Goal: Task Accomplishment & Management: Manage account settings

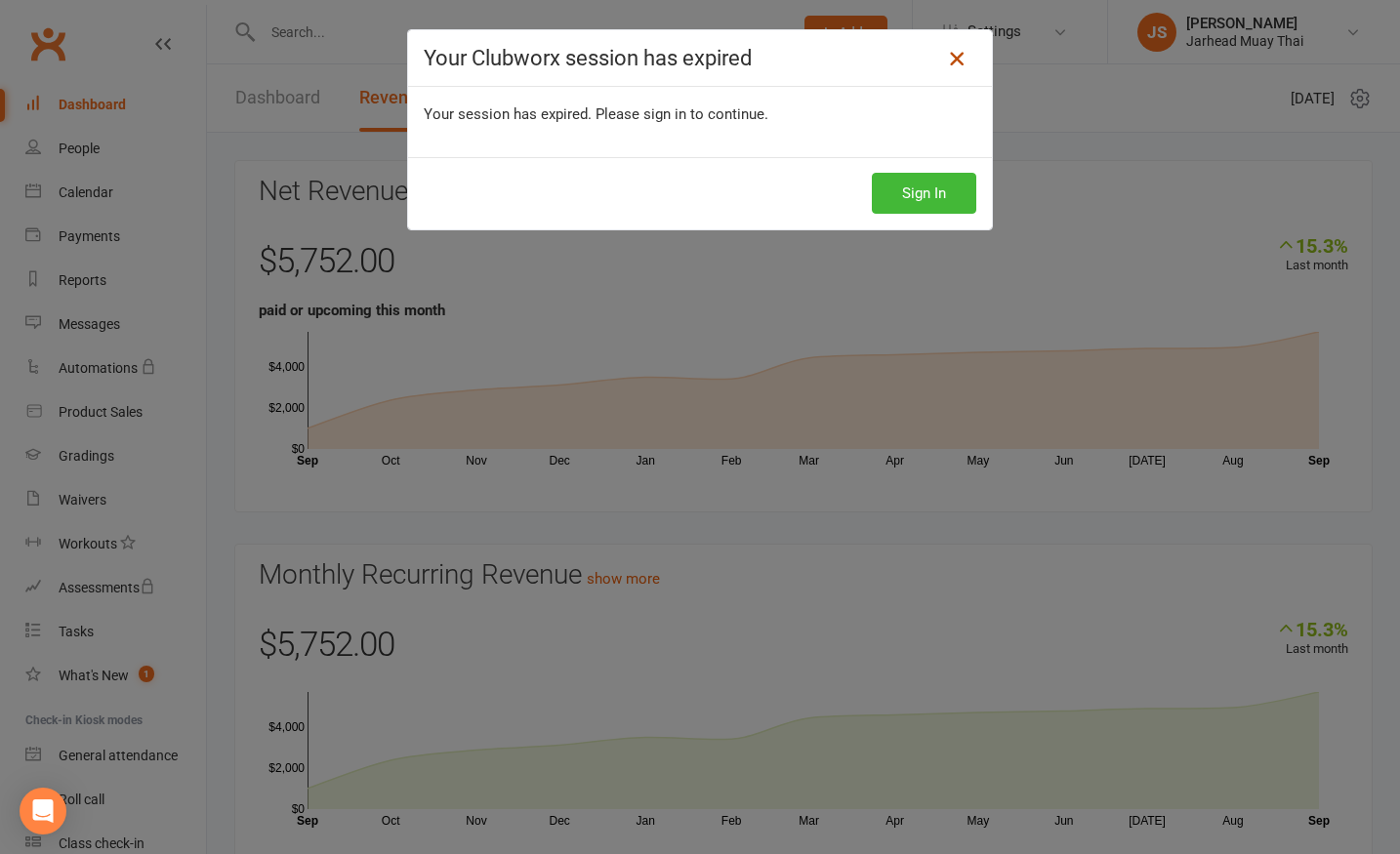
click at [951, 59] on icon at bounding box center [956, 59] width 24 height 24
click at [955, 61] on icon at bounding box center [956, 59] width 24 height 24
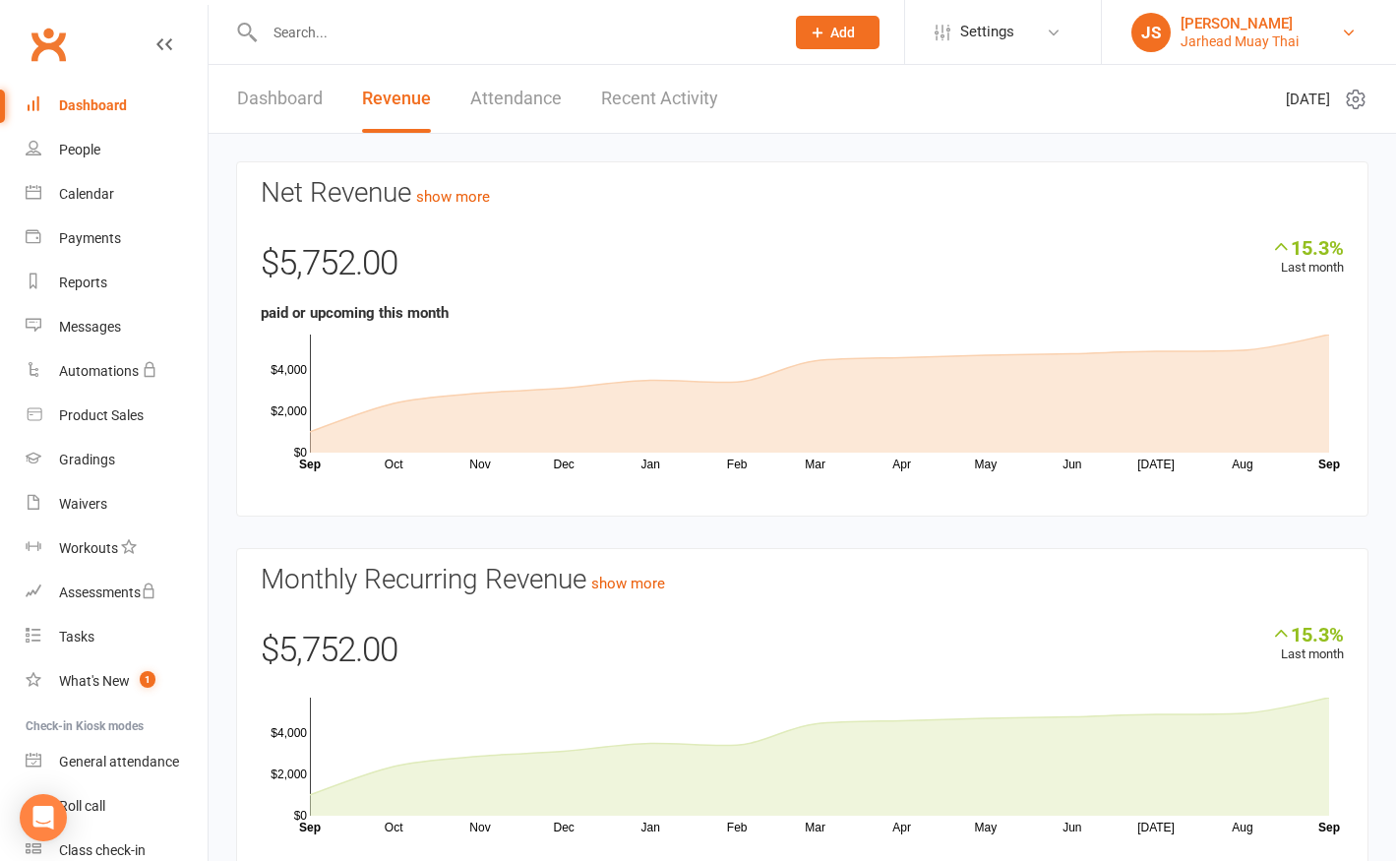
click at [1280, 40] on div "Jarhead Muay Thai" at bounding box center [1239, 41] width 118 height 18
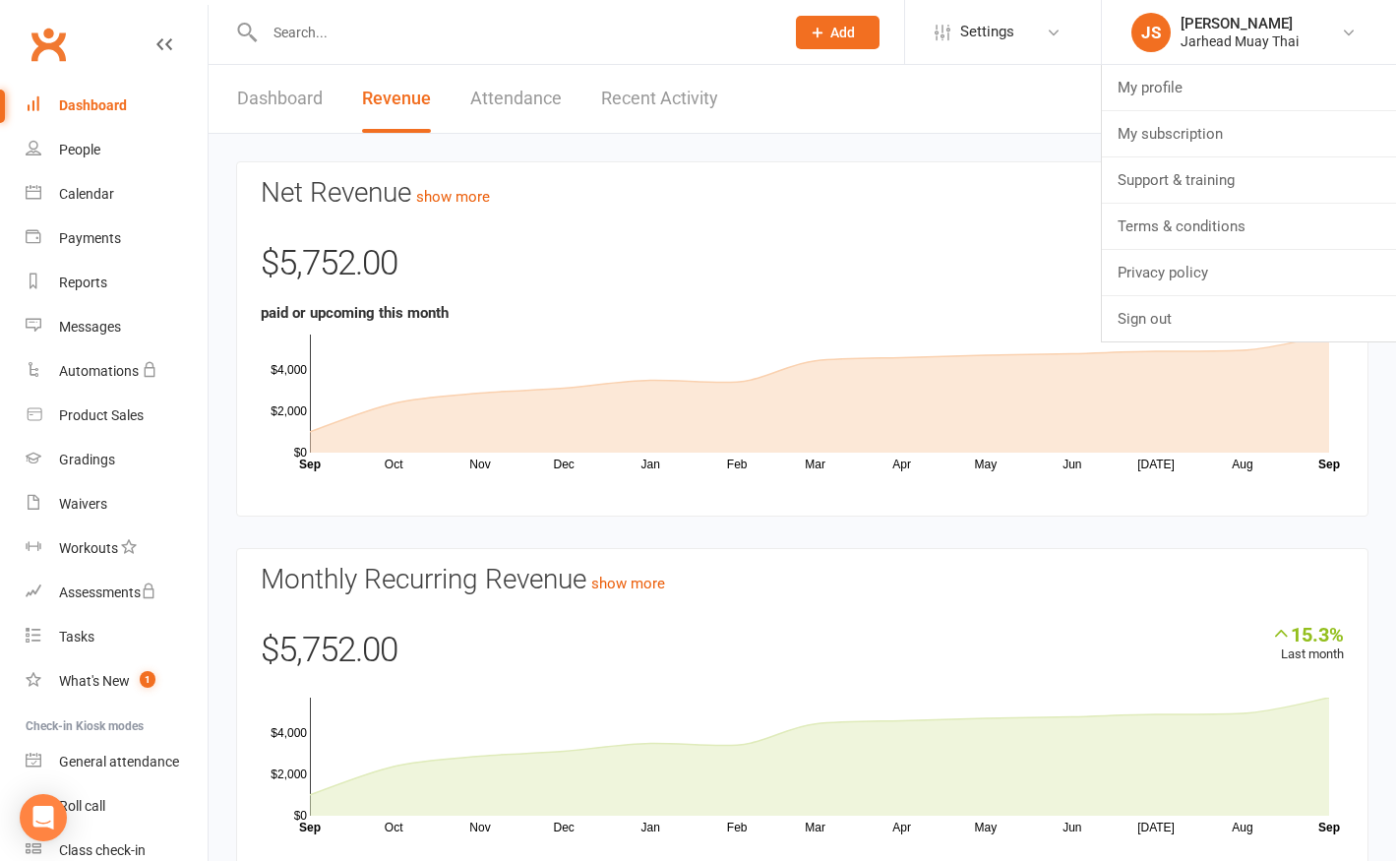
click at [1036, 101] on header "Dashboard Revenue Attendance Recent Activity [DATE]" at bounding box center [802, 99] width 1187 height 69
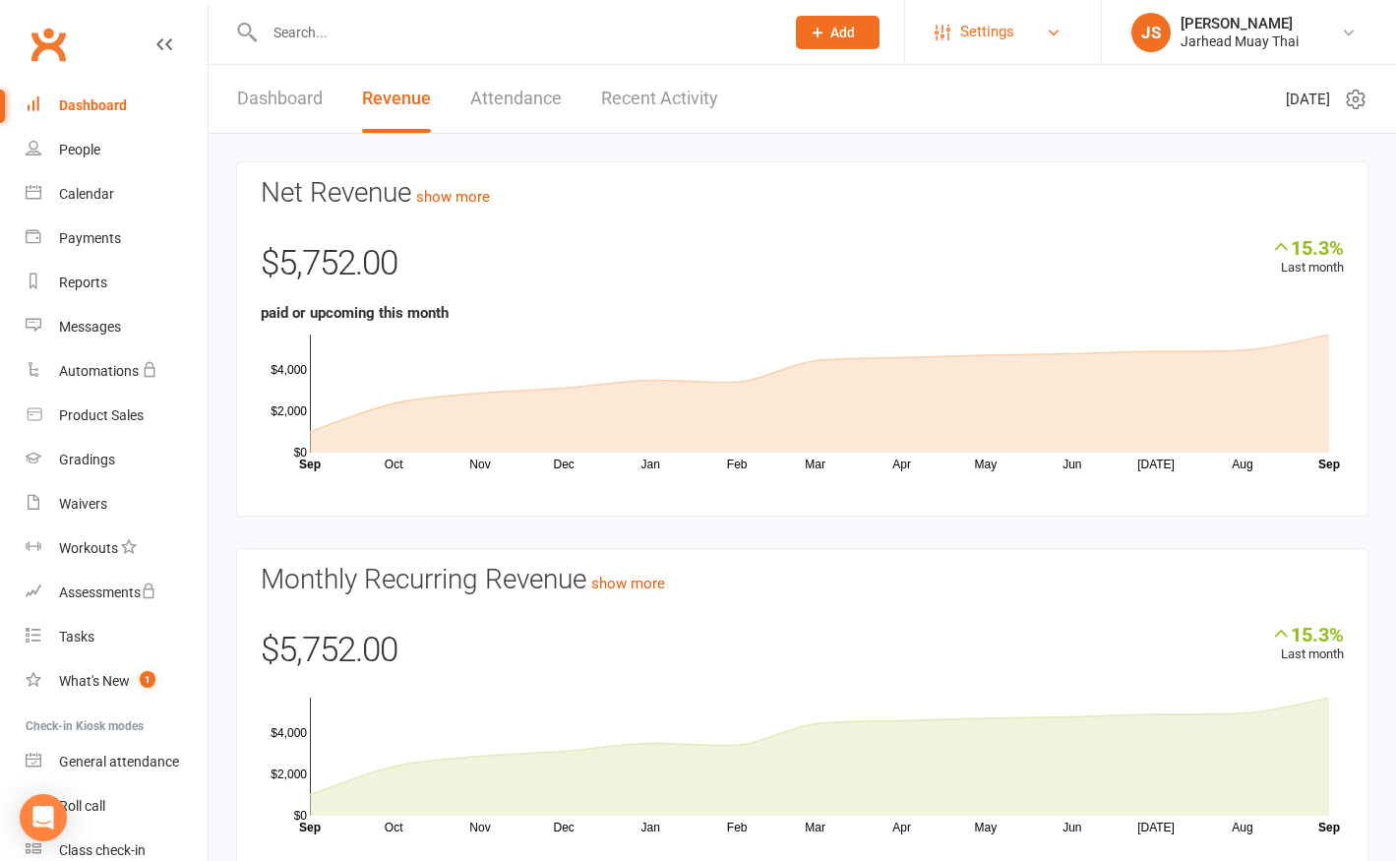
click at [1049, 44] on link "Settings" at bounding box center [1003, 32] width 137 height 44
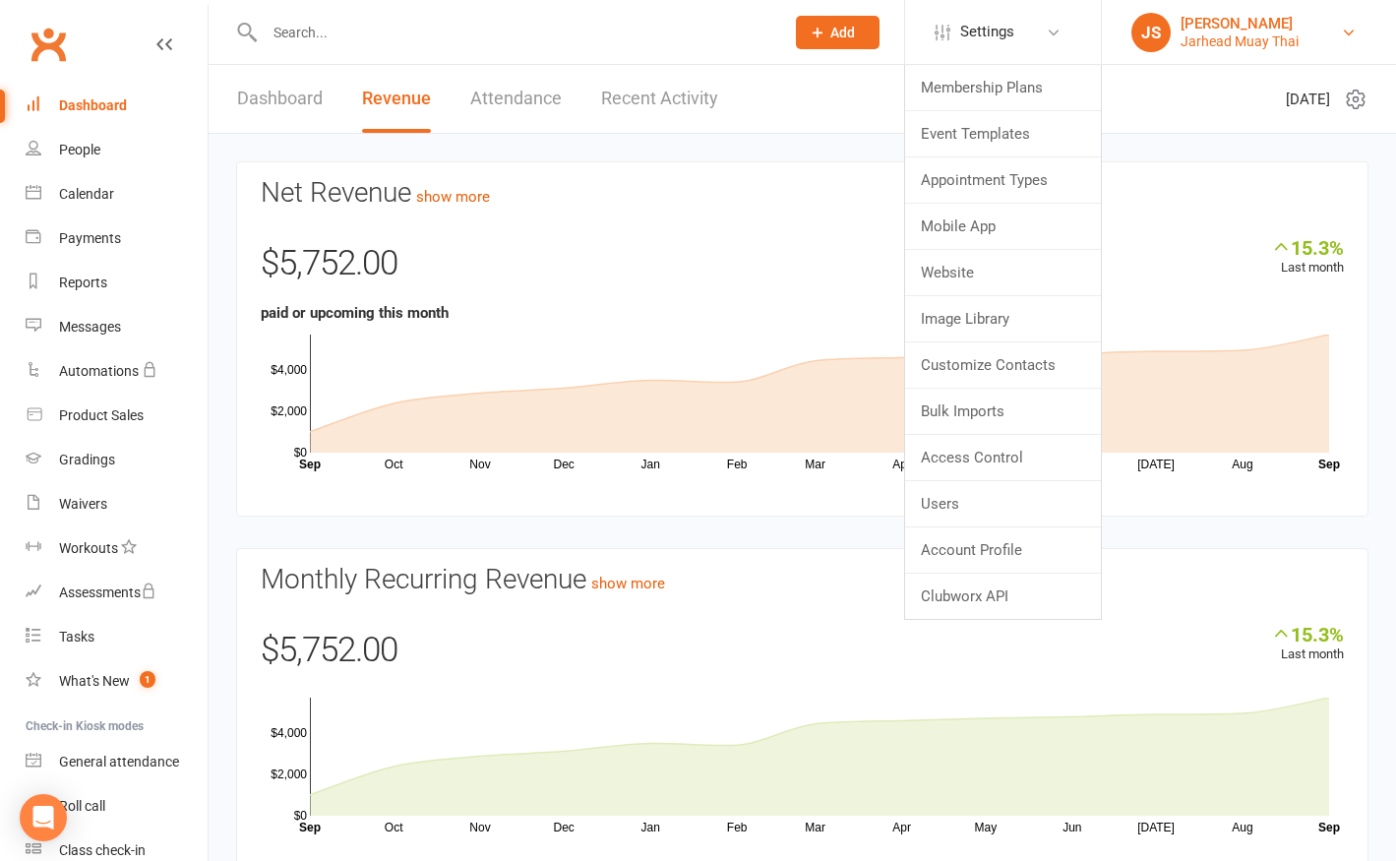
click at [1205, 42] on div "Jarhead Muay Thai" at bounding box center [1239, 41] width 118 height 18
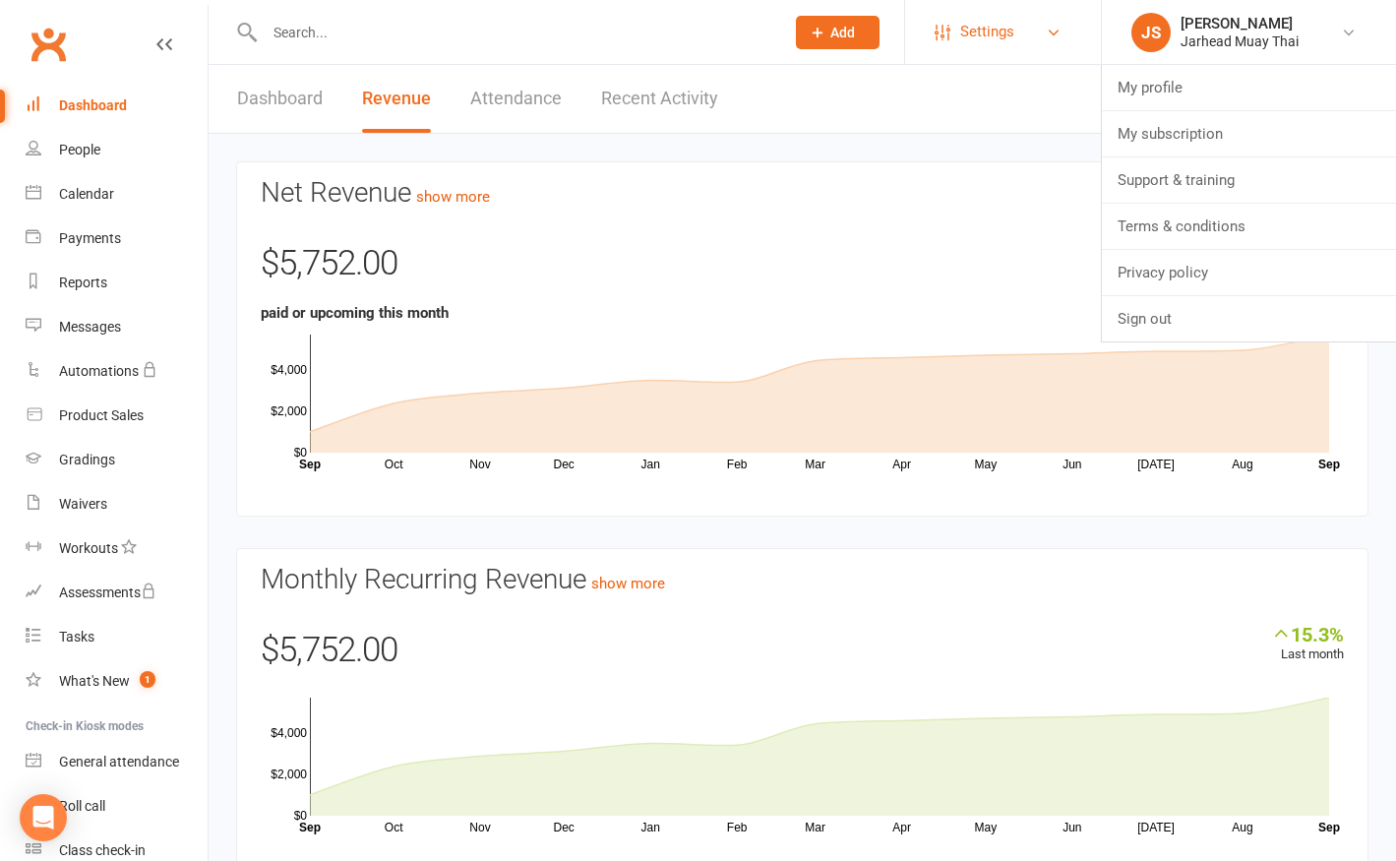
click at [1052, 42] on link "Settings" at bounding box center [1003, 32] width 137 height 44
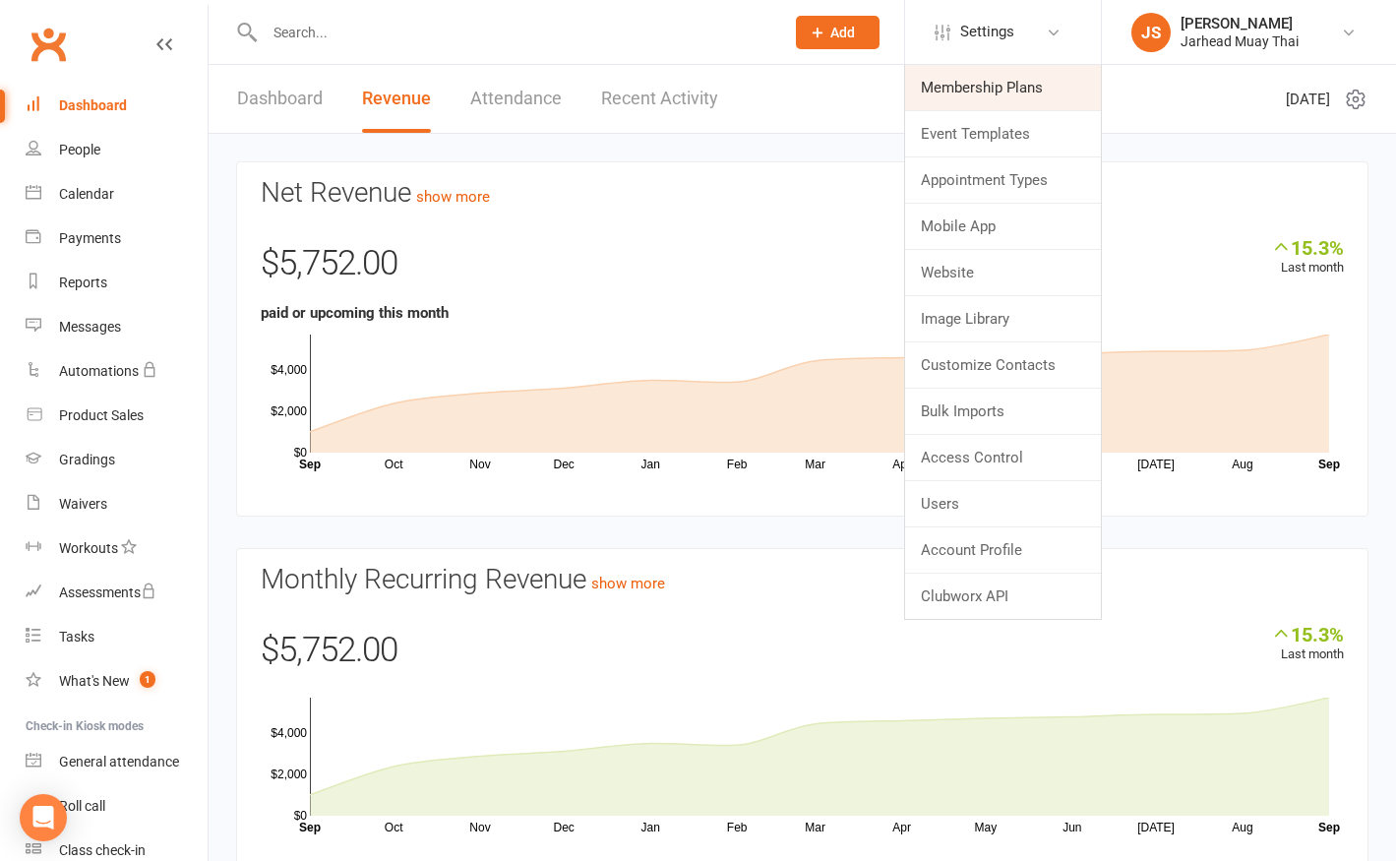
click at [1017, 91] on link "Membership Plans" at bounding box center [1003, 87] width 196 height 45
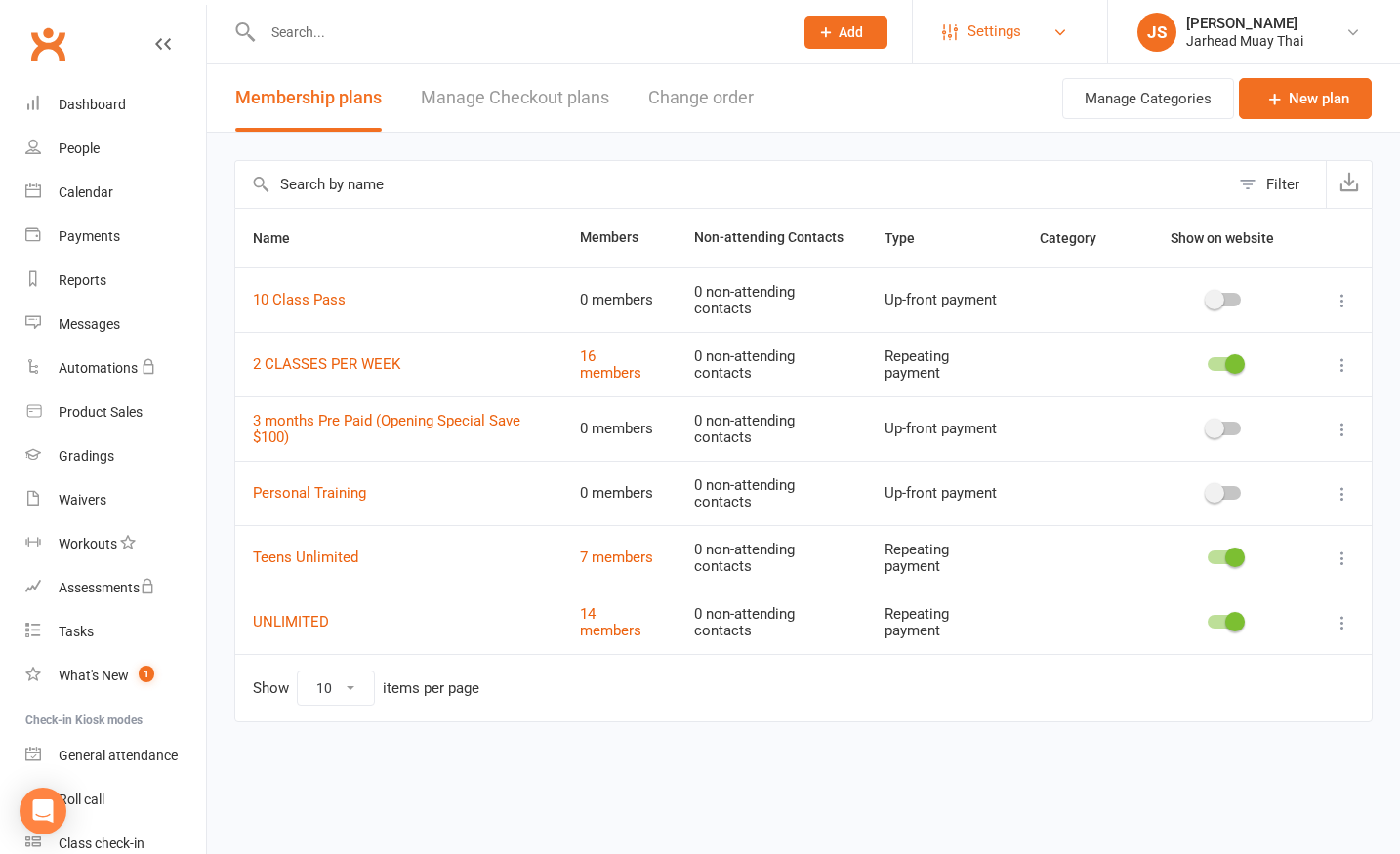
click at [1069, 36] on link "Settings" at bounding box center [1009, 32] width 136 height 44
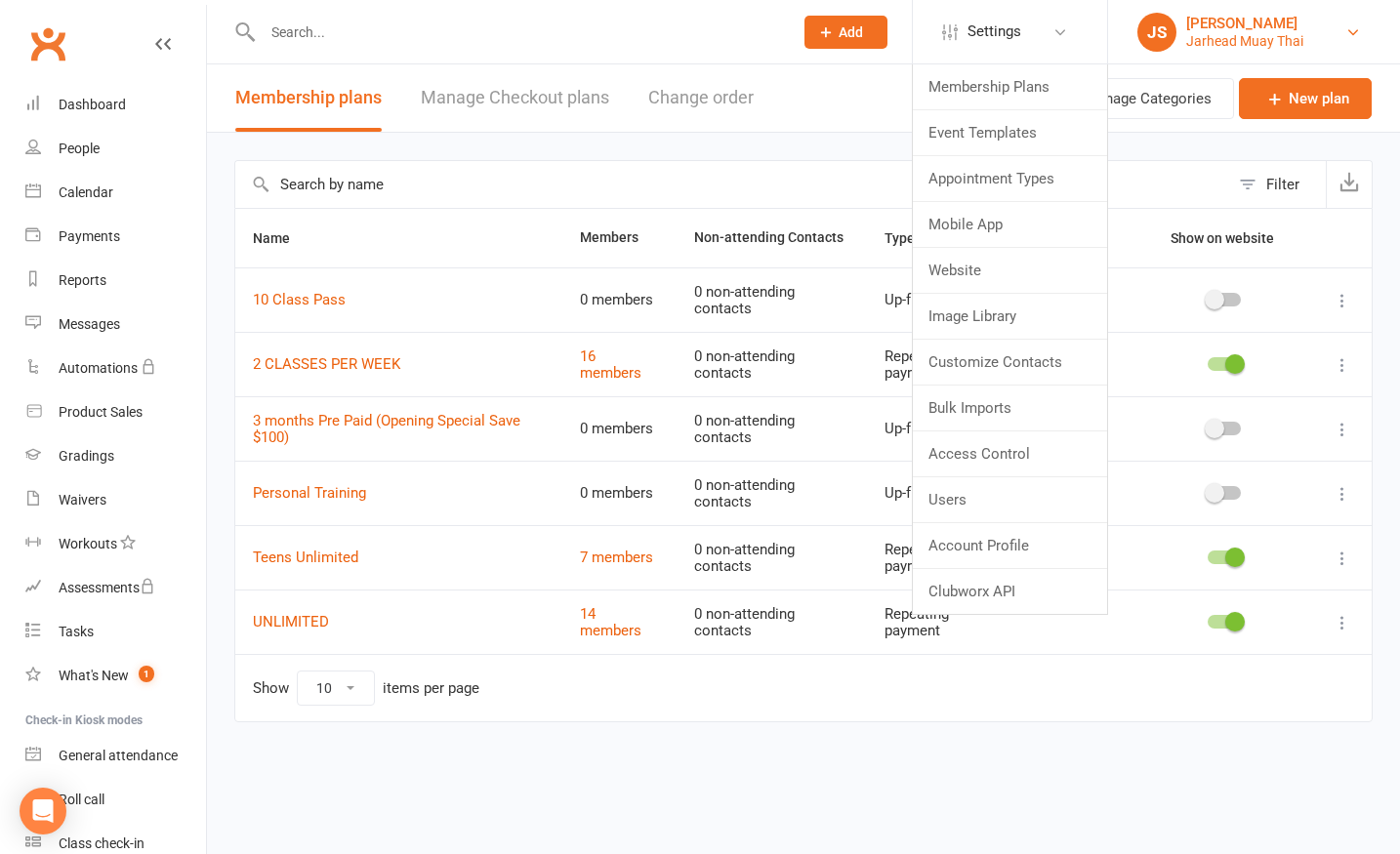
click at [1258, 24] on div "[PERSON_NAME]" at bounding box center [1244, 24] width 117 height 18
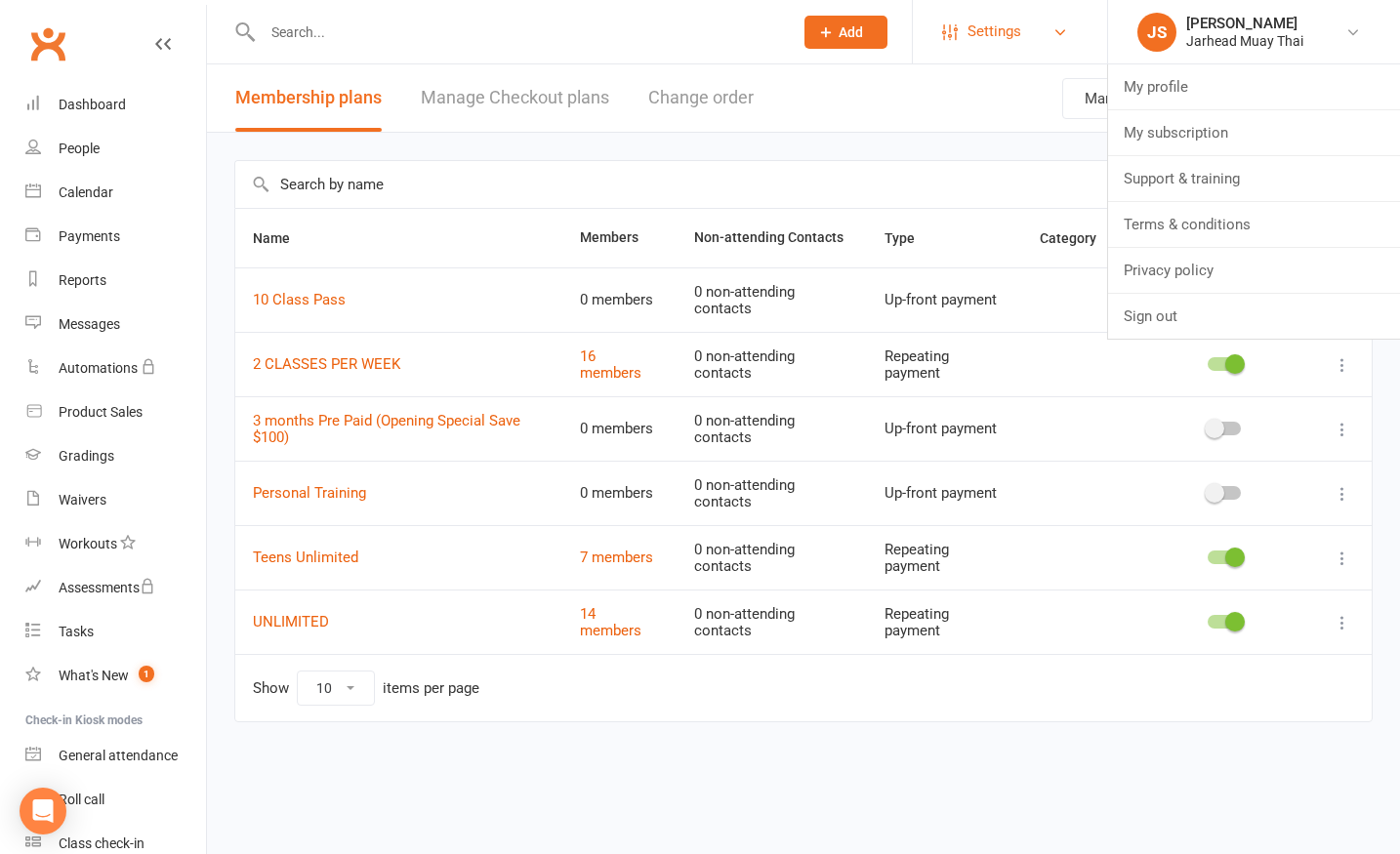
click at [994, 20] on span "Settings" at bounding box center [994, 32] width 54 height 44
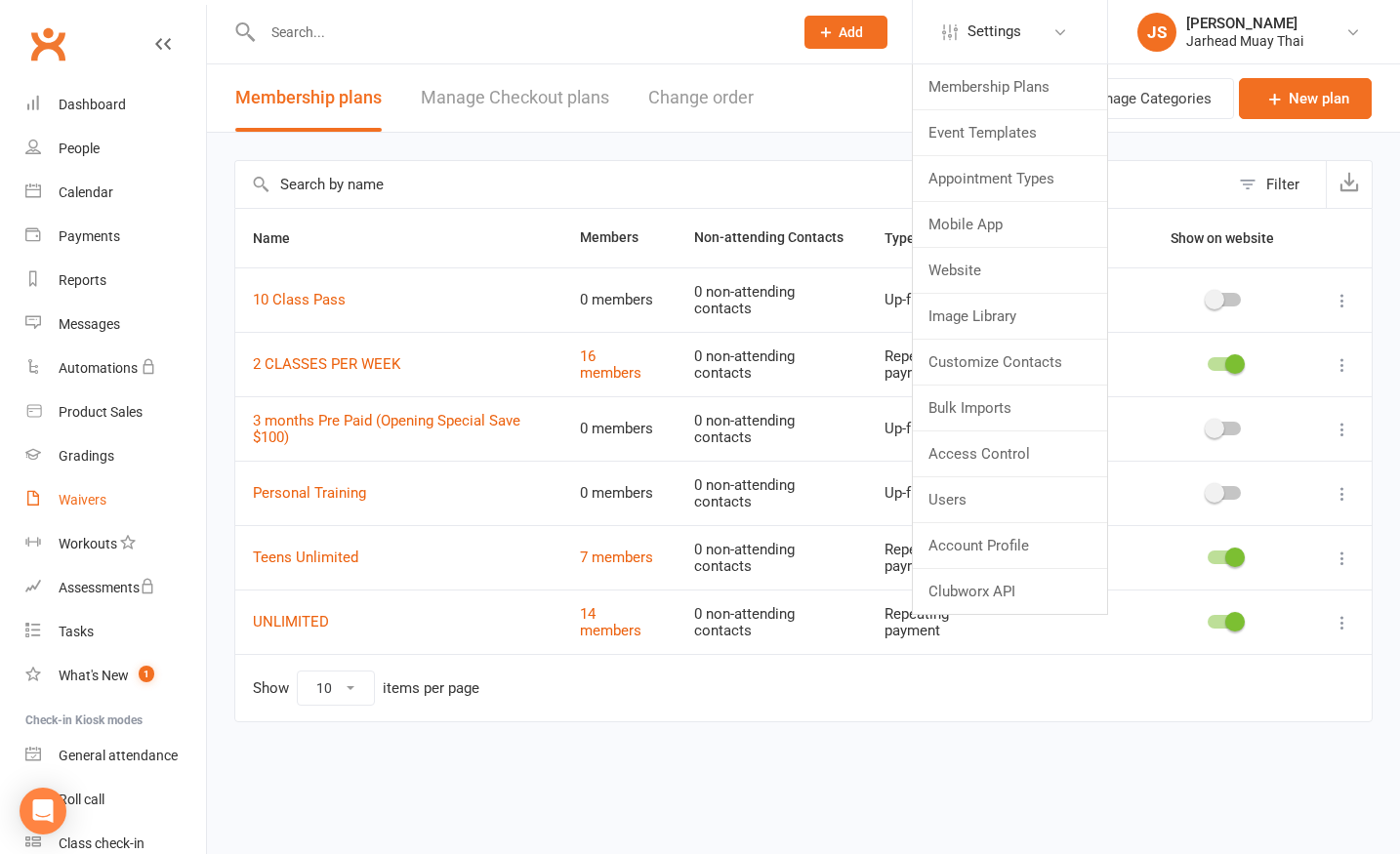
click at [104, 499] on div "Waivers" at bounding box center [82, 500] width 48 height 16
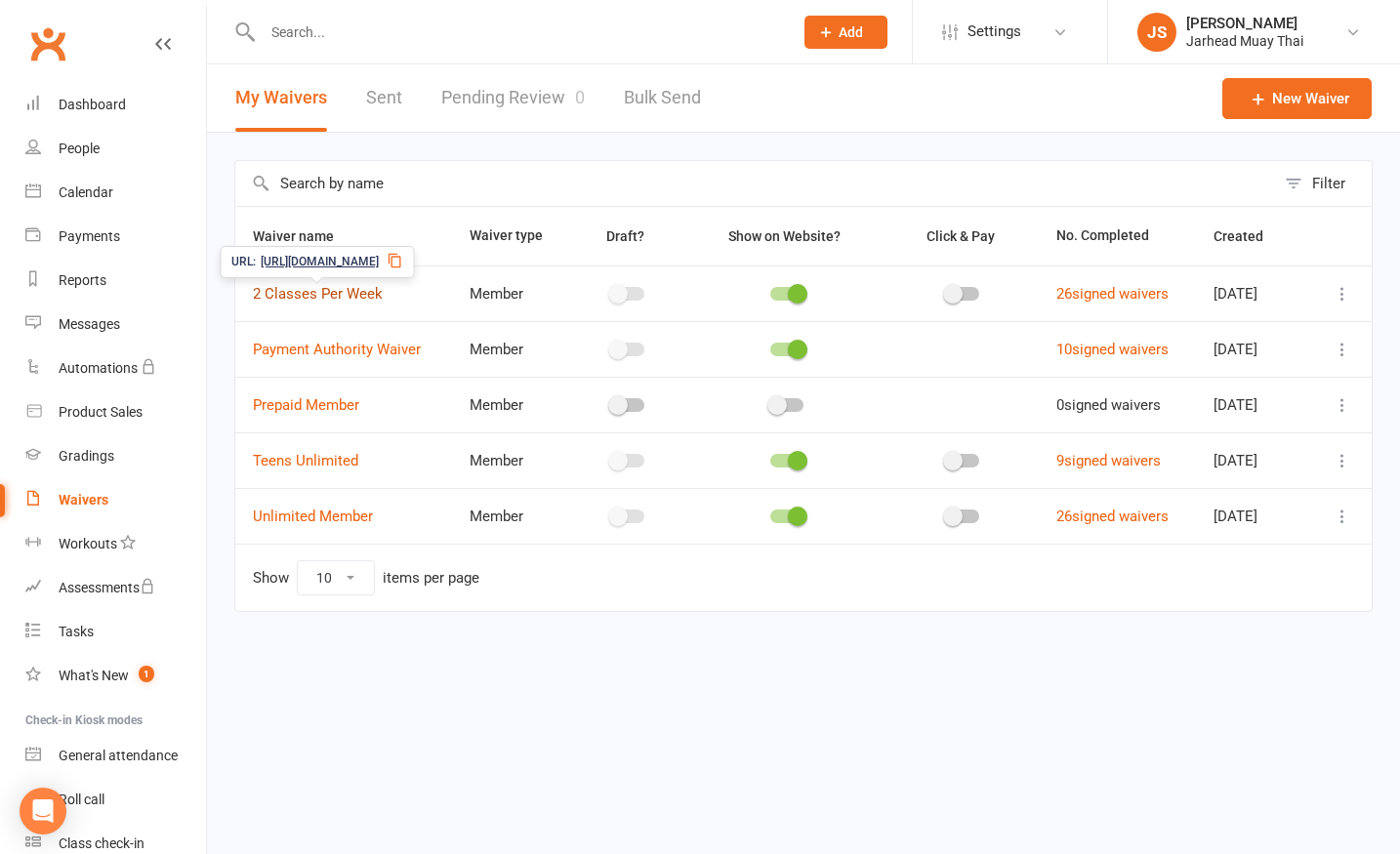
click at [328, 296] on link "2 Classes Per Week" at bounding box center [318, 294] width 130 height 18
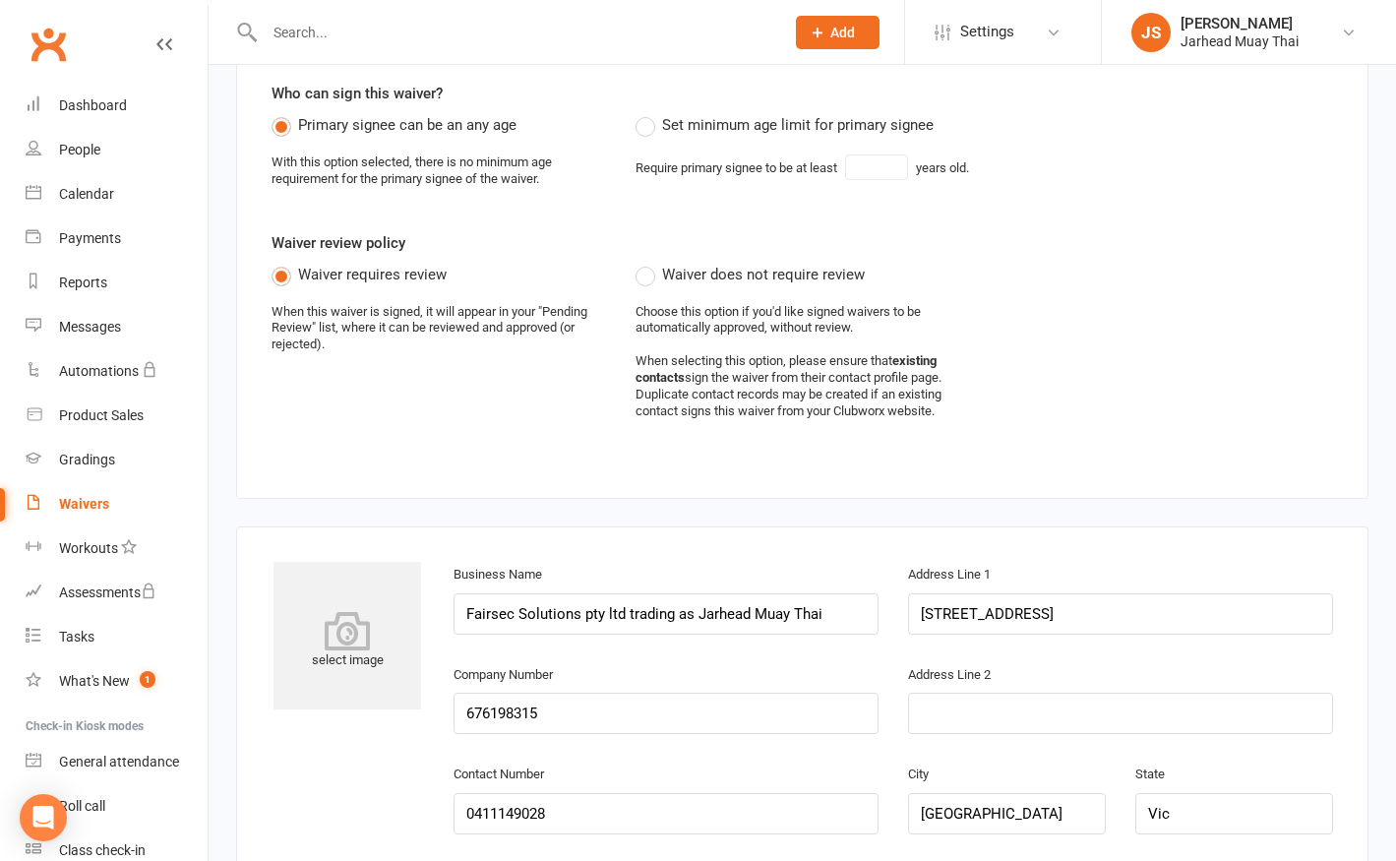
scroll to position [1038, 0]
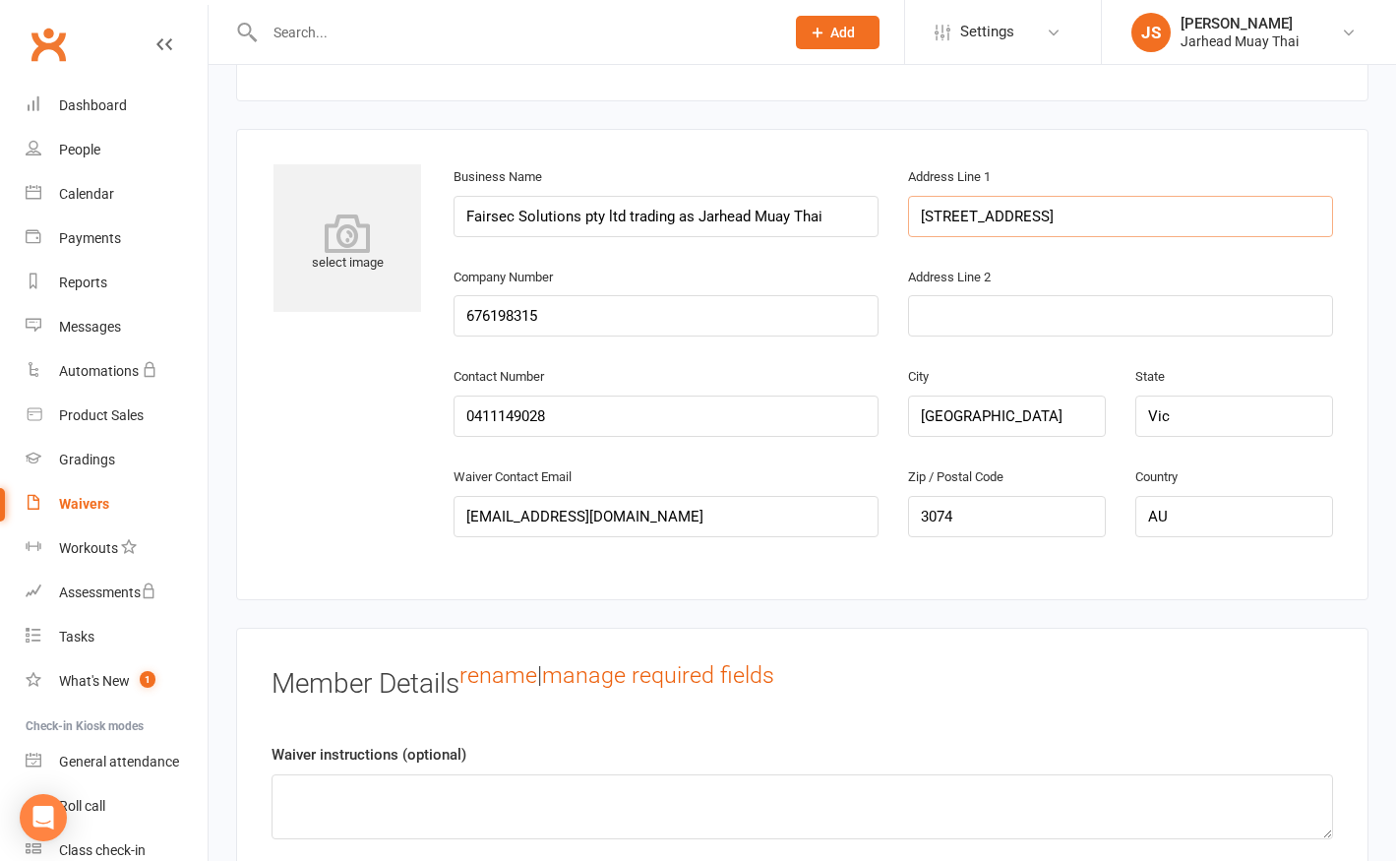
drag, startPoint x: 1152, startPoint y: 212, endPoint x: 862, endPoint y: 214, distance: 290.2
click at [582, 410] on input "0411149028" at bounding box center [666, 415] width 425 height 41
click at [1060, 200] on input "[STREET_ADDRESS]" at bounding box center [1120, 216] width 425 height 41
click at [1038, 207] on input "[STREET_ADDRESS]" at bounding box center [1120, 216] width 425 height 41
click at [1084, 211] on input "[STREET_ADDRESS]" at bounding box center [1120, 216] width 425 height 41
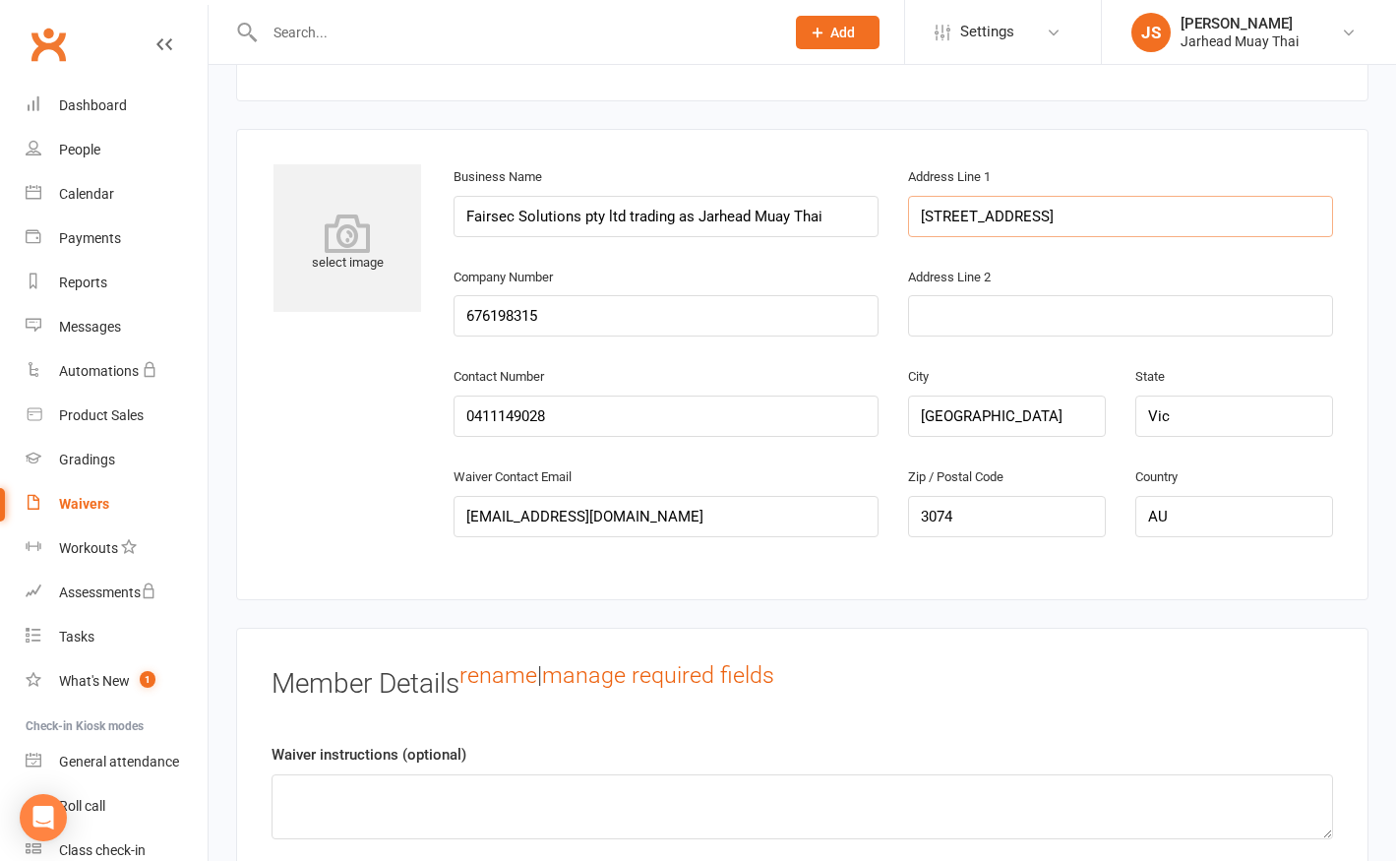
type input "[STREET_ADDRESS]"
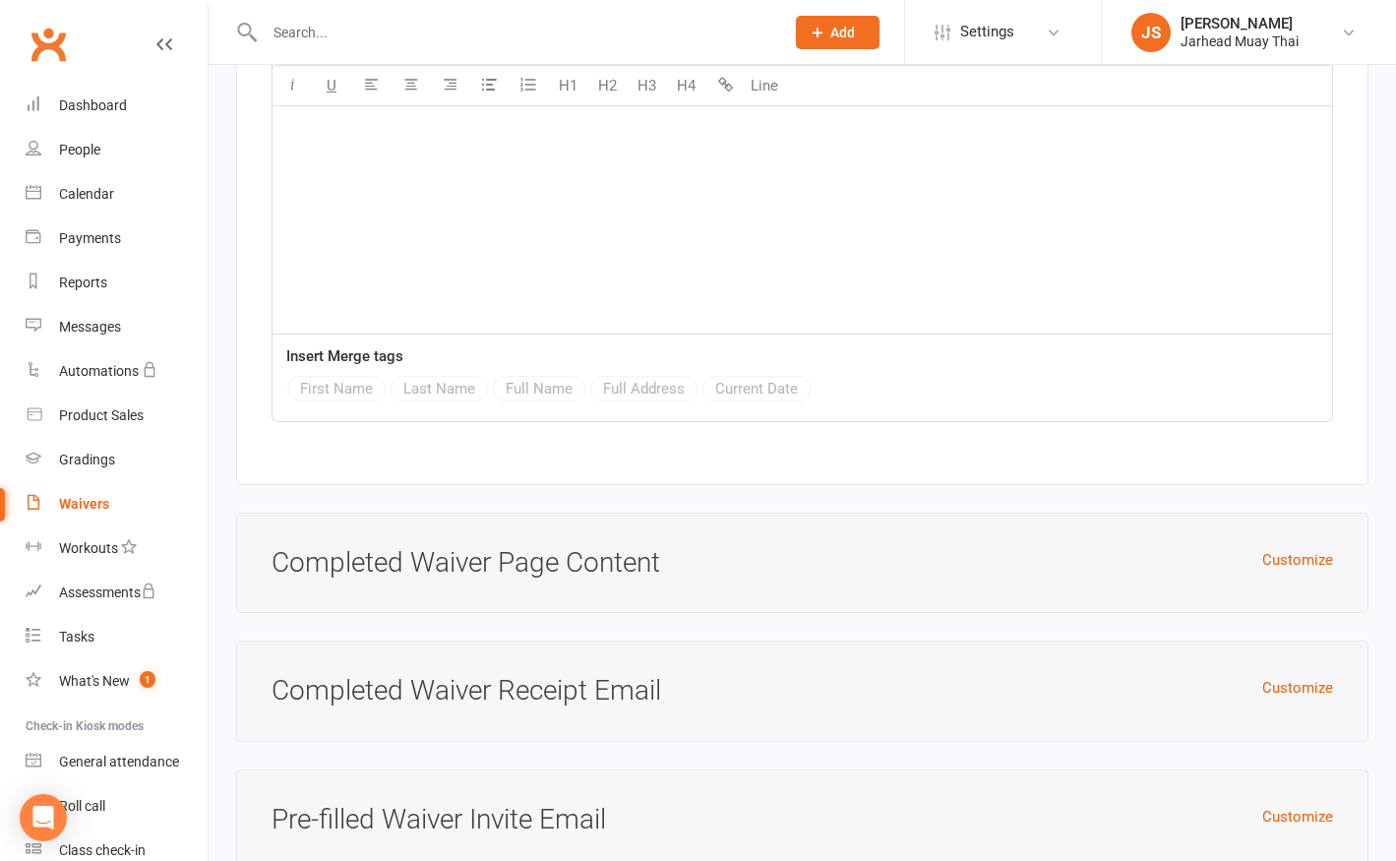
scroll to position [8282, 0]
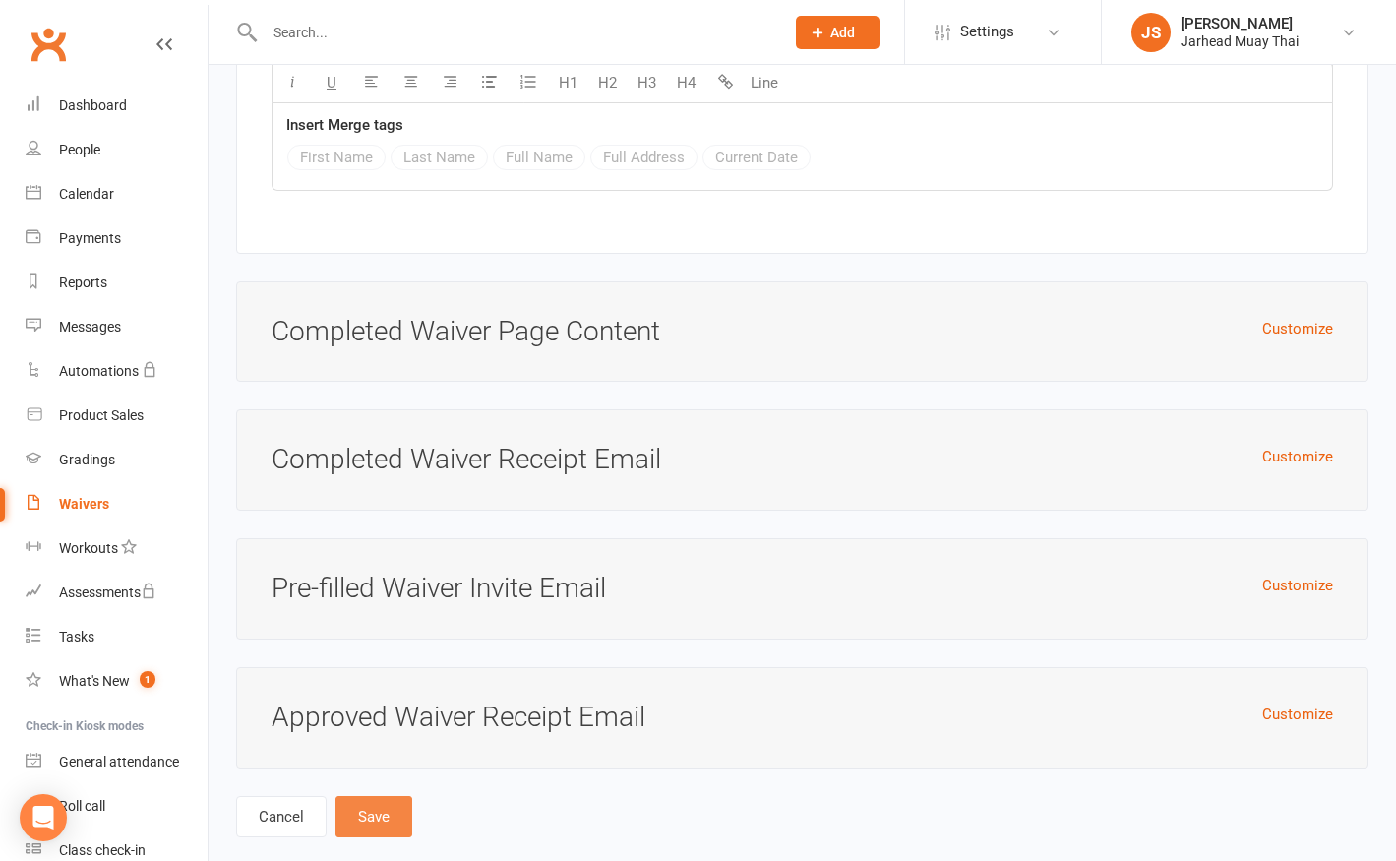
type input "3073"
click at [393, 796] on button "Save" at bounding box center [373, 816] width 77 height 41
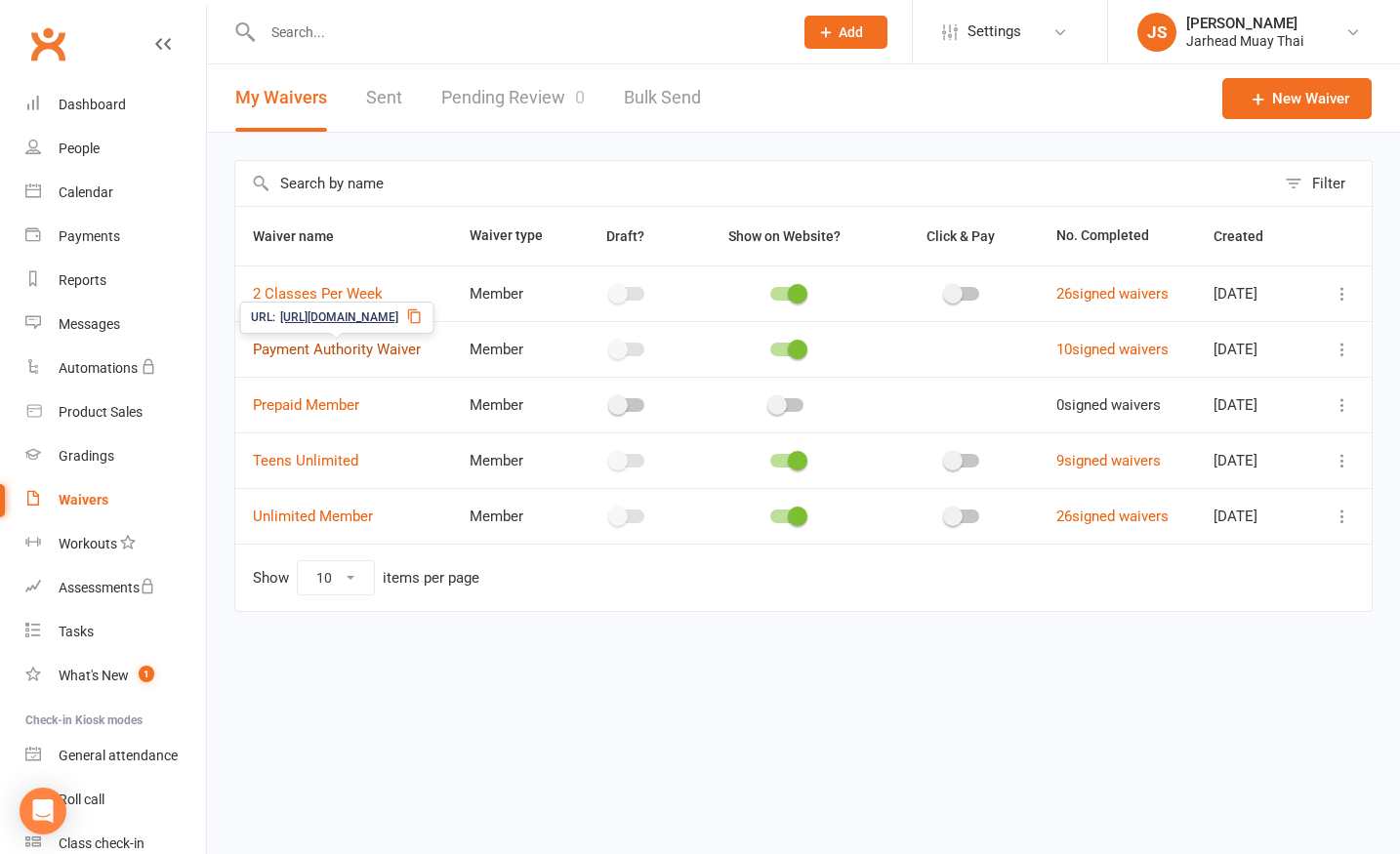
click at [293, 349] on link "Payment Authority Waiver" at bounding box center [336, 349] width 168 height 18
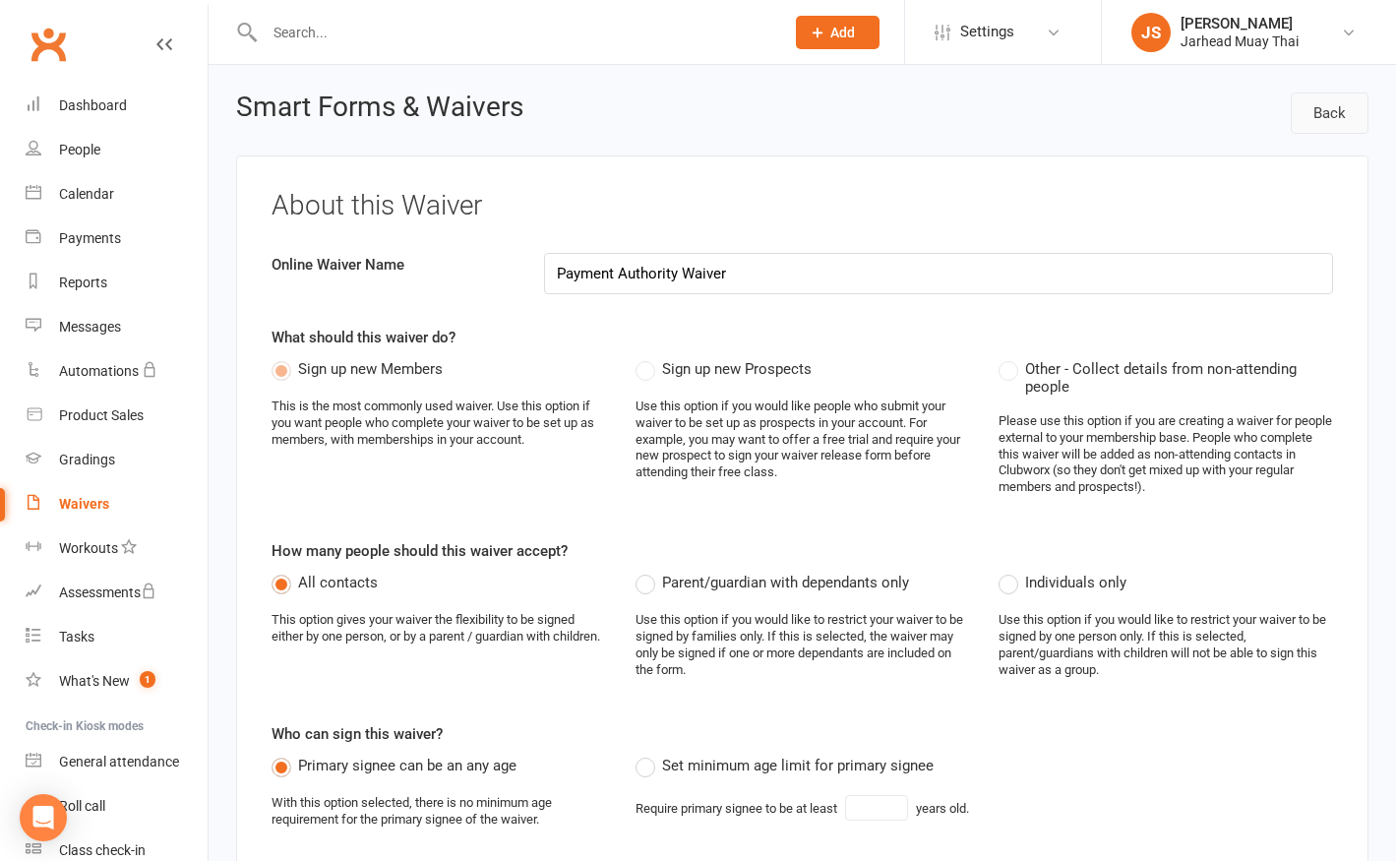
type input "3073"
click at [1315, 126] on link "Back" at bounding box center [1330, 112] width 78 height 41
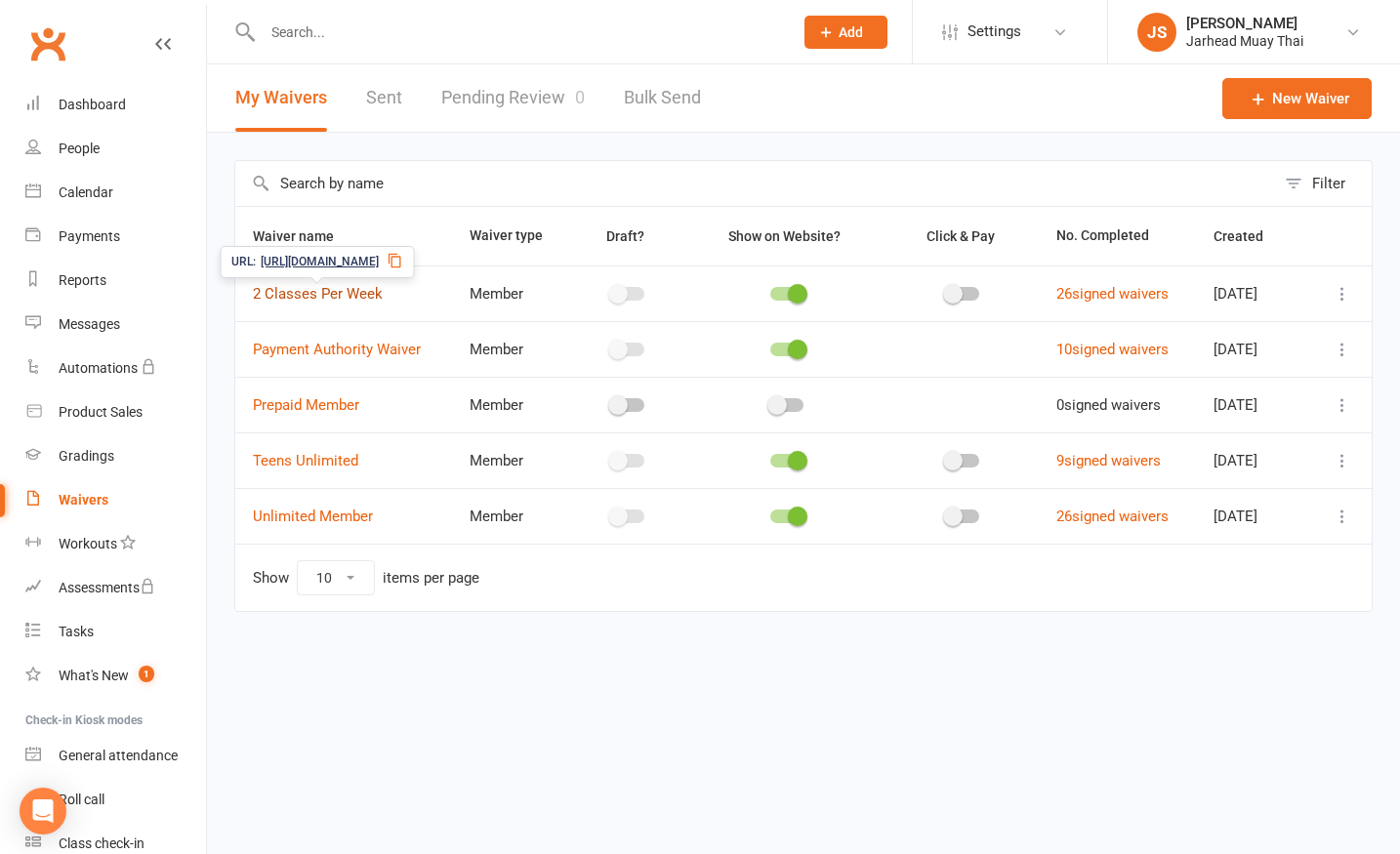
click at [336, 296] on link "2 Classes Per Week" at bounding box center [318, 294] width 130 height 18
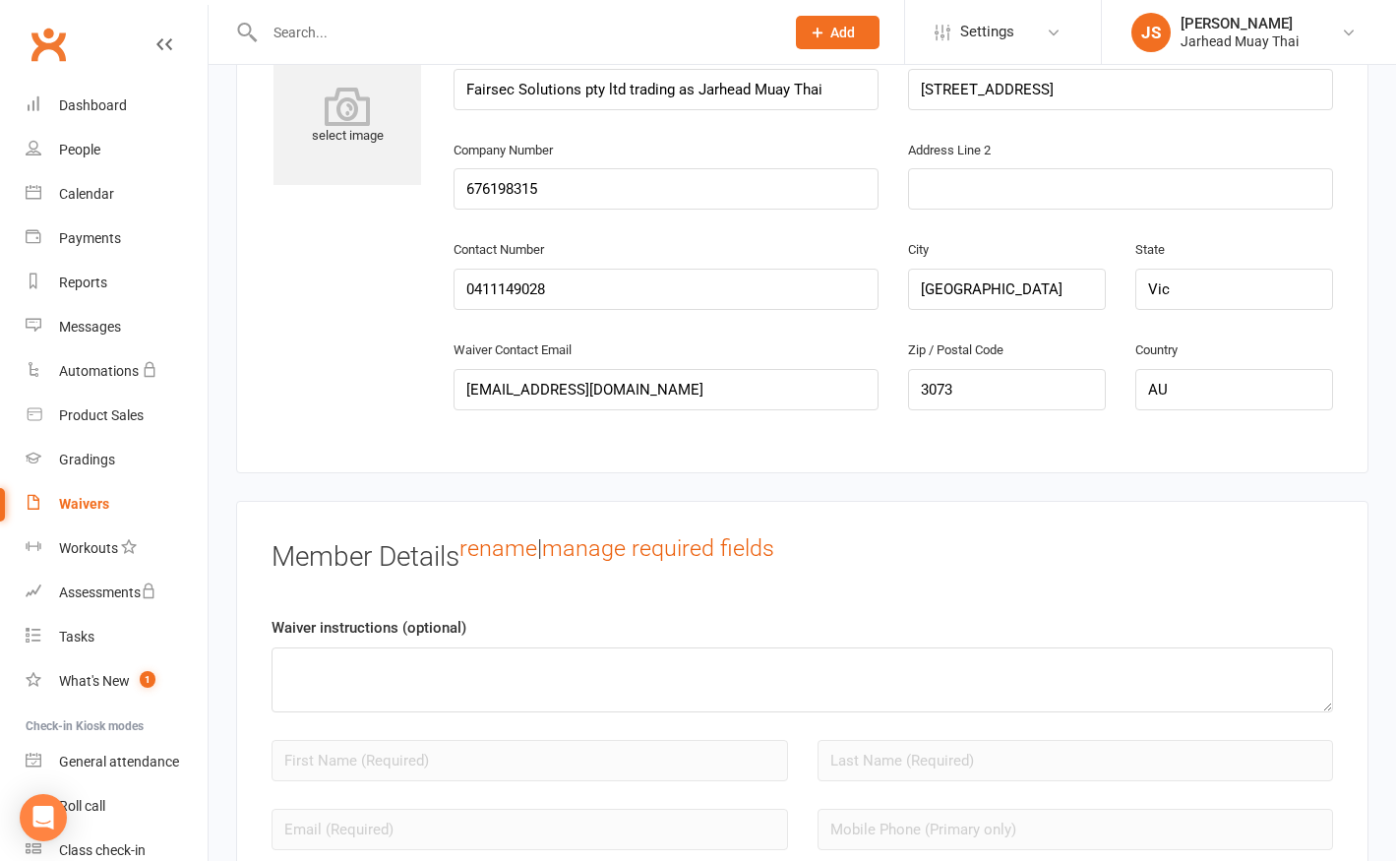
scroll to position [984, 0]
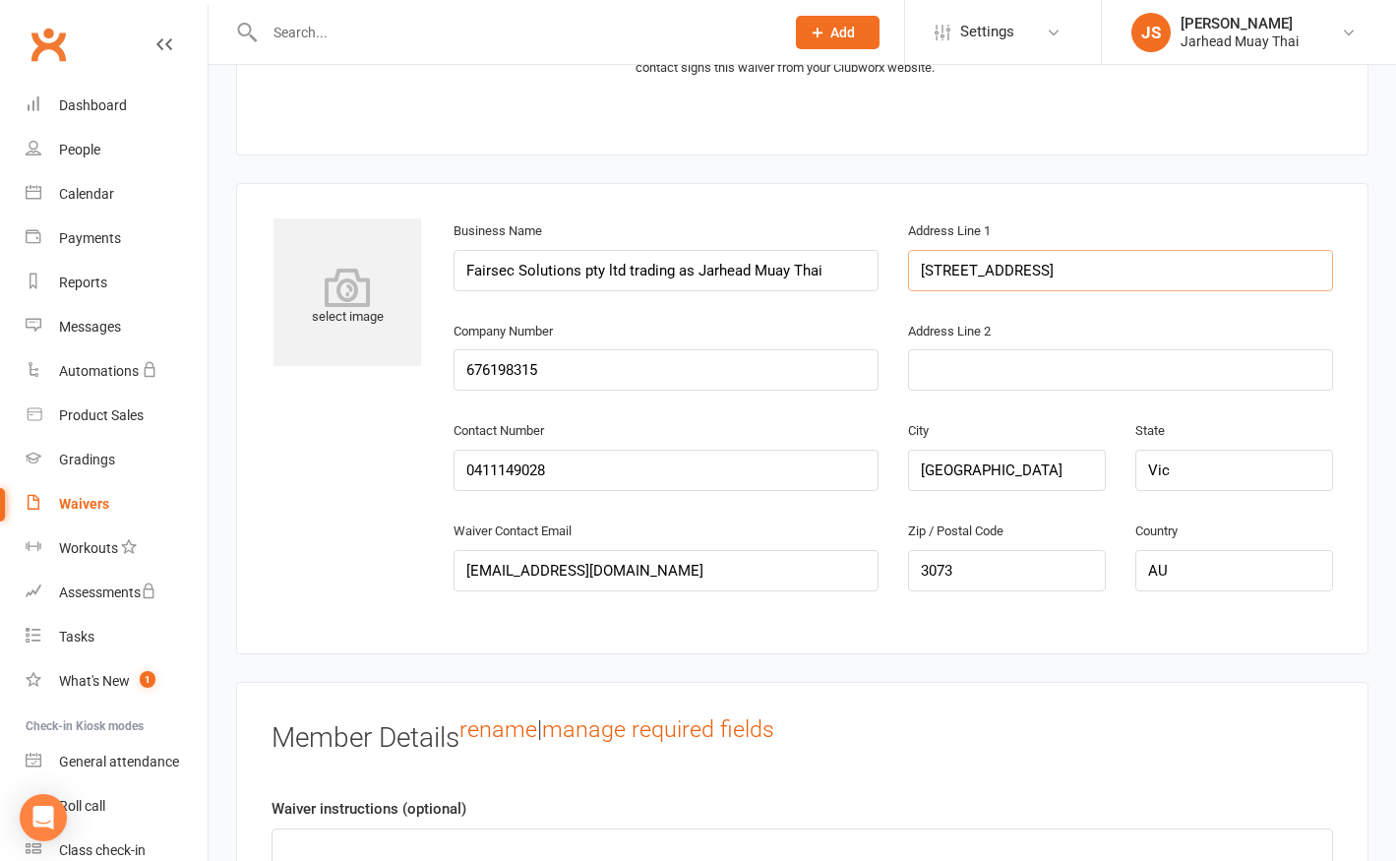
drag, startPoint x: 1121, startPoint y: 267, endPoint x: 910, endPoint y: 272, distance: 211.6
click at [1037, 267] on input "[STREET_ADDRESS]" at bounding box center [1120, 270] width 425 height 41
drag, startPoint x: 1144, startPoint y: 262, endPoint x: 874, endPoint y: 267, distance: 270.6
click at [874, 267] on div "Business Name Fairsec Solutions pty ltd trading as Jarhead Muay Thai Address Li…" at bounding box center [893, 268] width 909 height 100
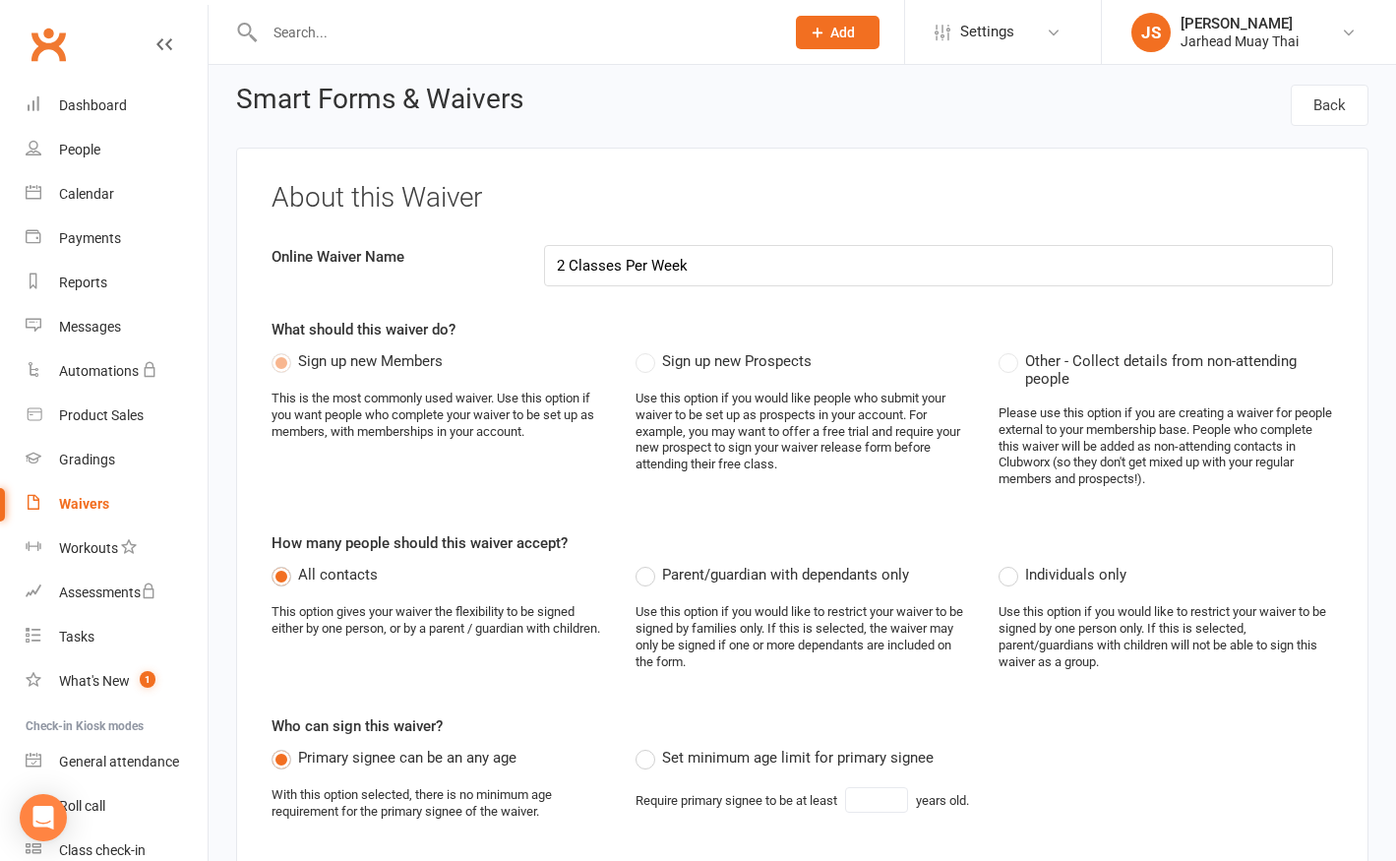
scroll to position [0, 0]
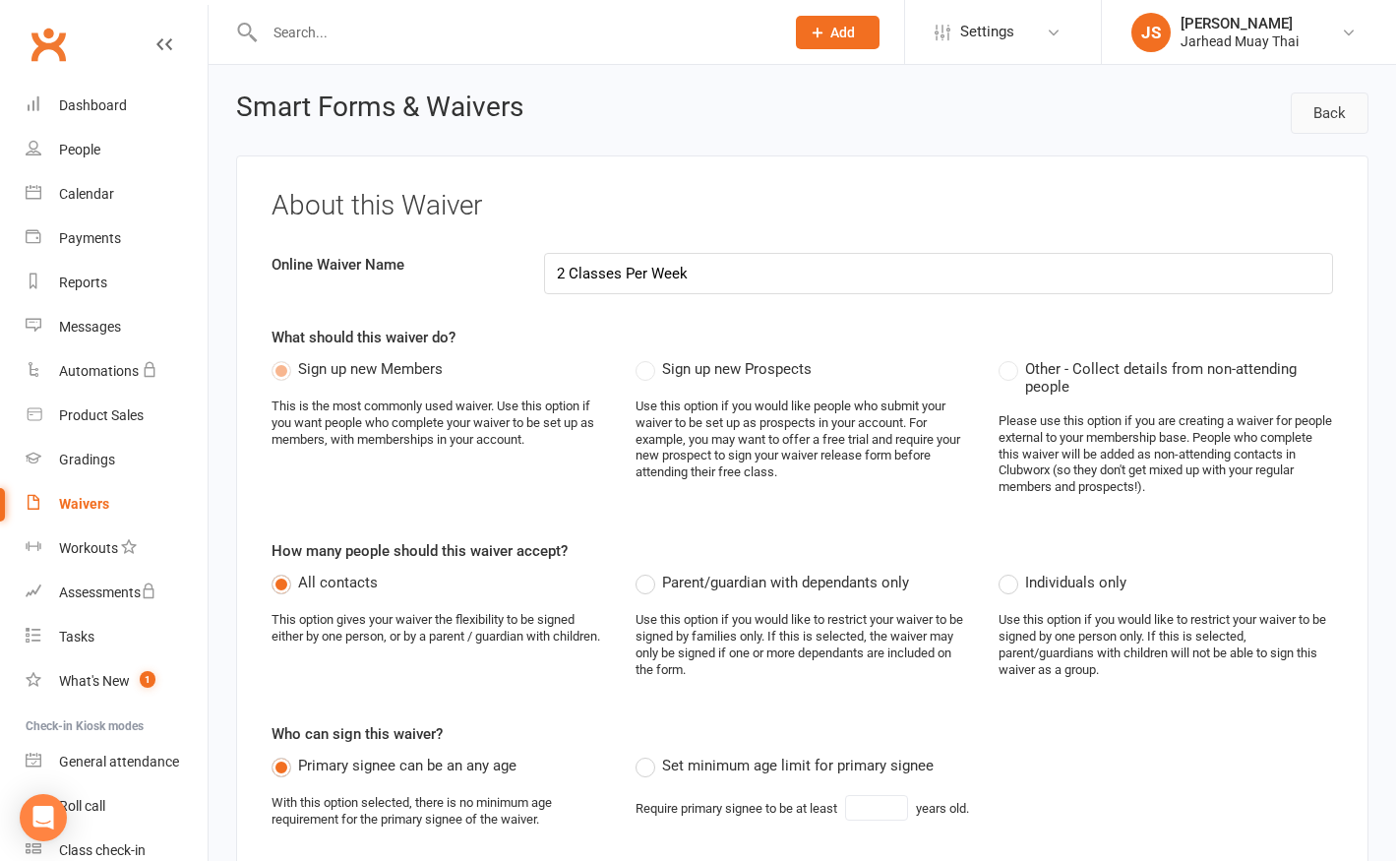
click at [1309, 105] on link "Back" at bounding box center [1330, 112] width 78 height 41
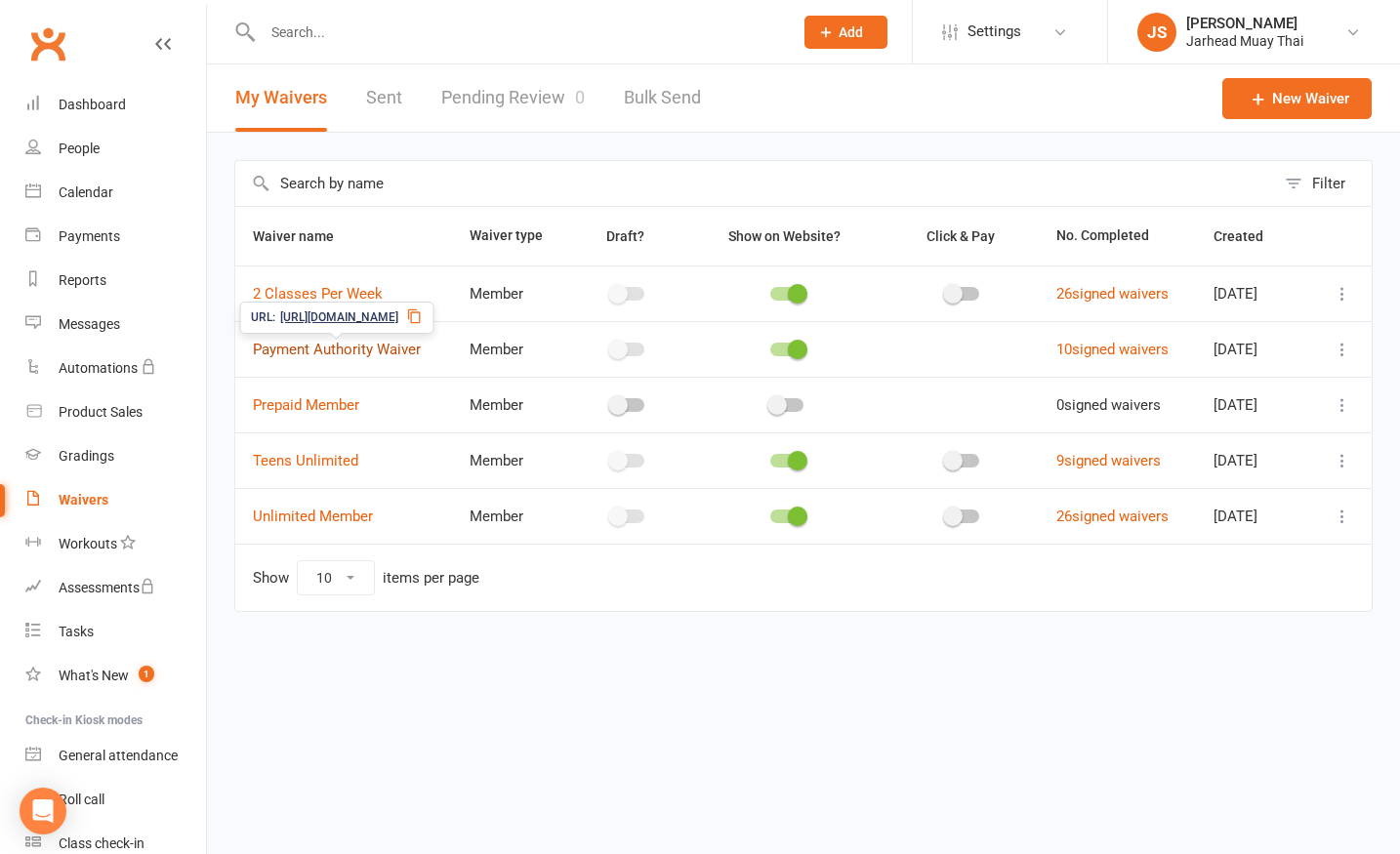
click at [324, 355] on link "Payment Authority Waiver" at bounding box center [336, 349] width 168 height 18
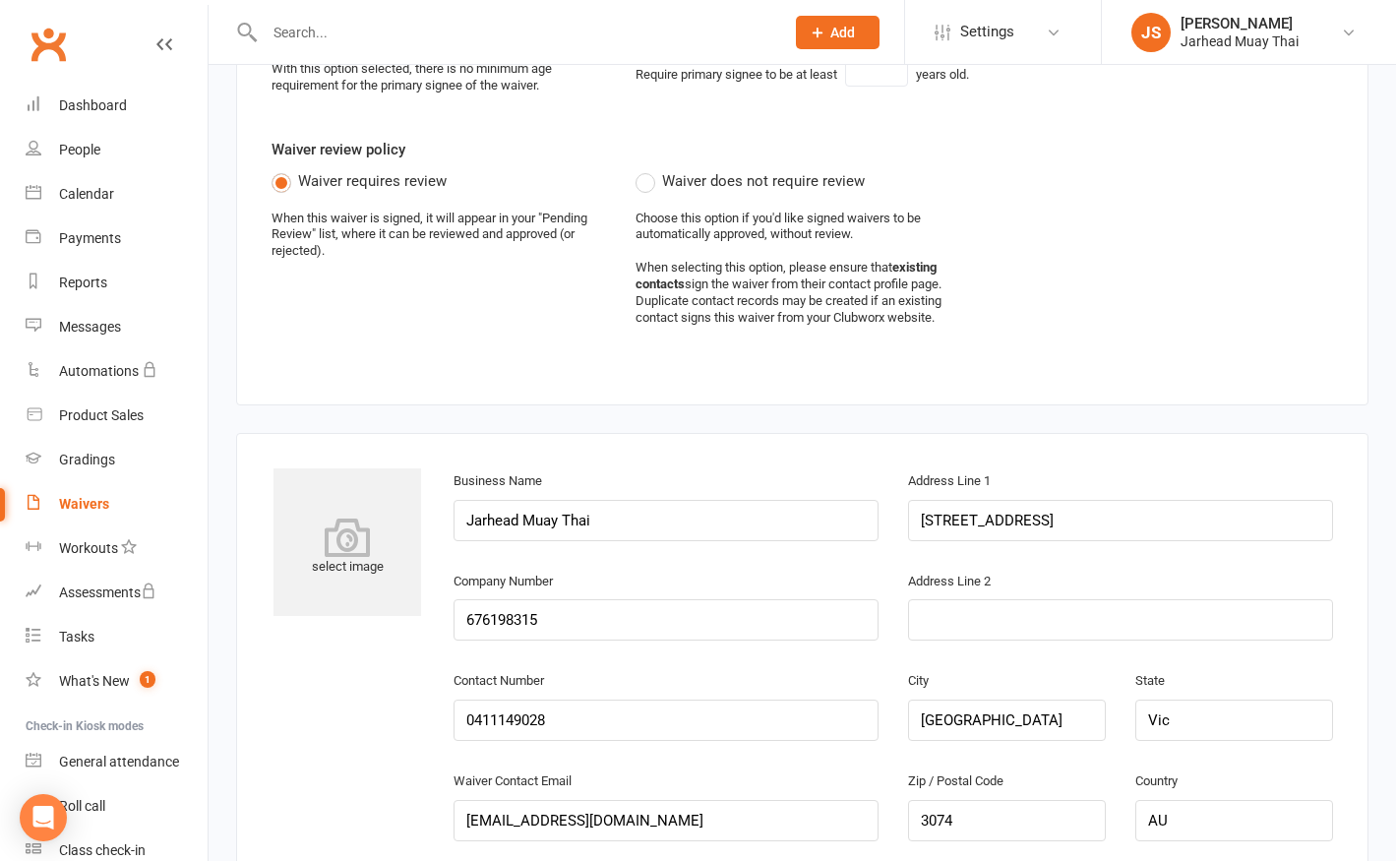
scroll to position [899, 0]
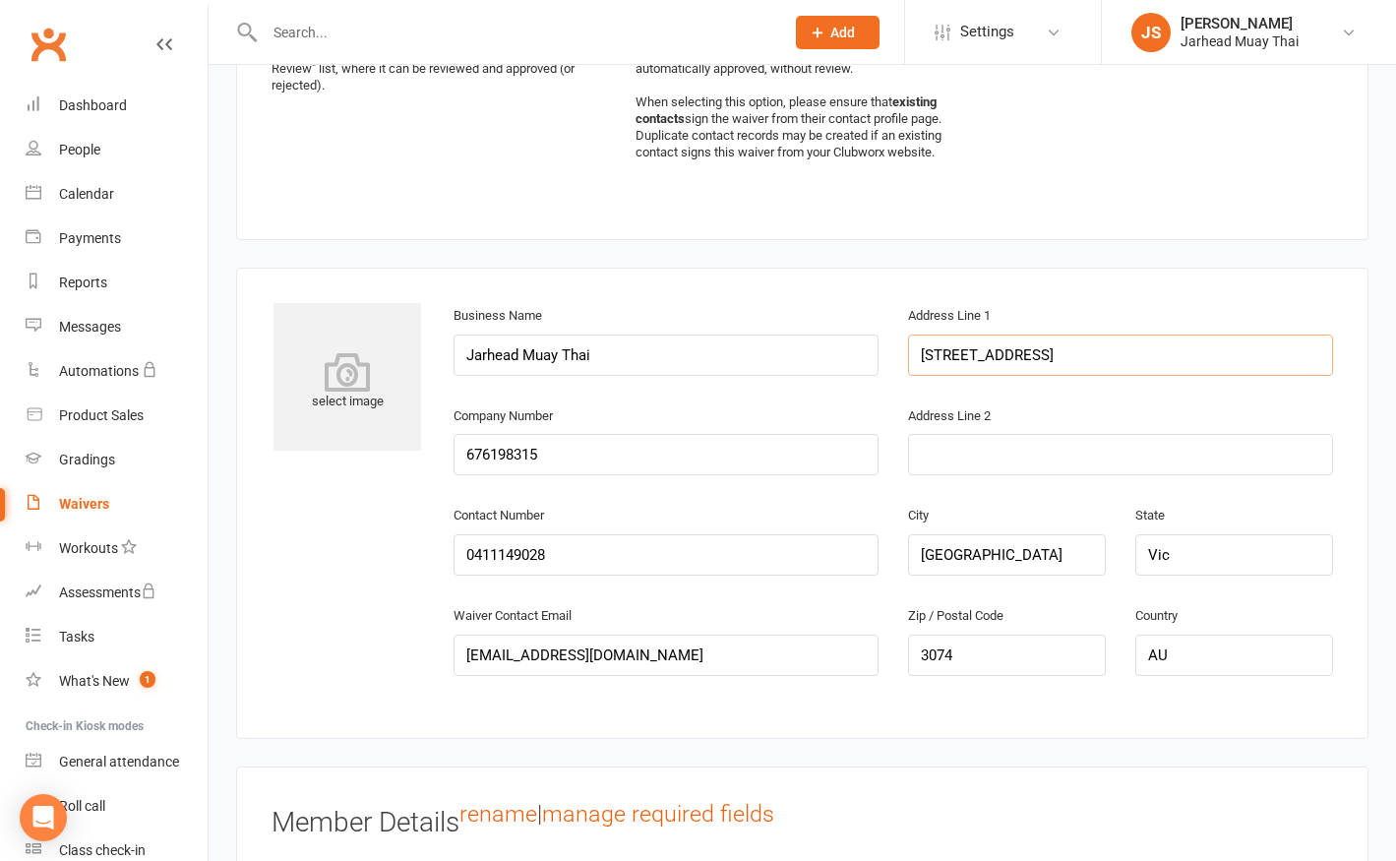
drag, startPoint x: 1132, startPoint y: 343, endPoint x: 884, endPoint y: 337, distance: 248.0
paste input "[STREET_ADDRESS]"
type input "[STREET_ADDRESS]"
click at [675, 541] on input "0411149028" at bounding box center [666, 554] width 425 height 41
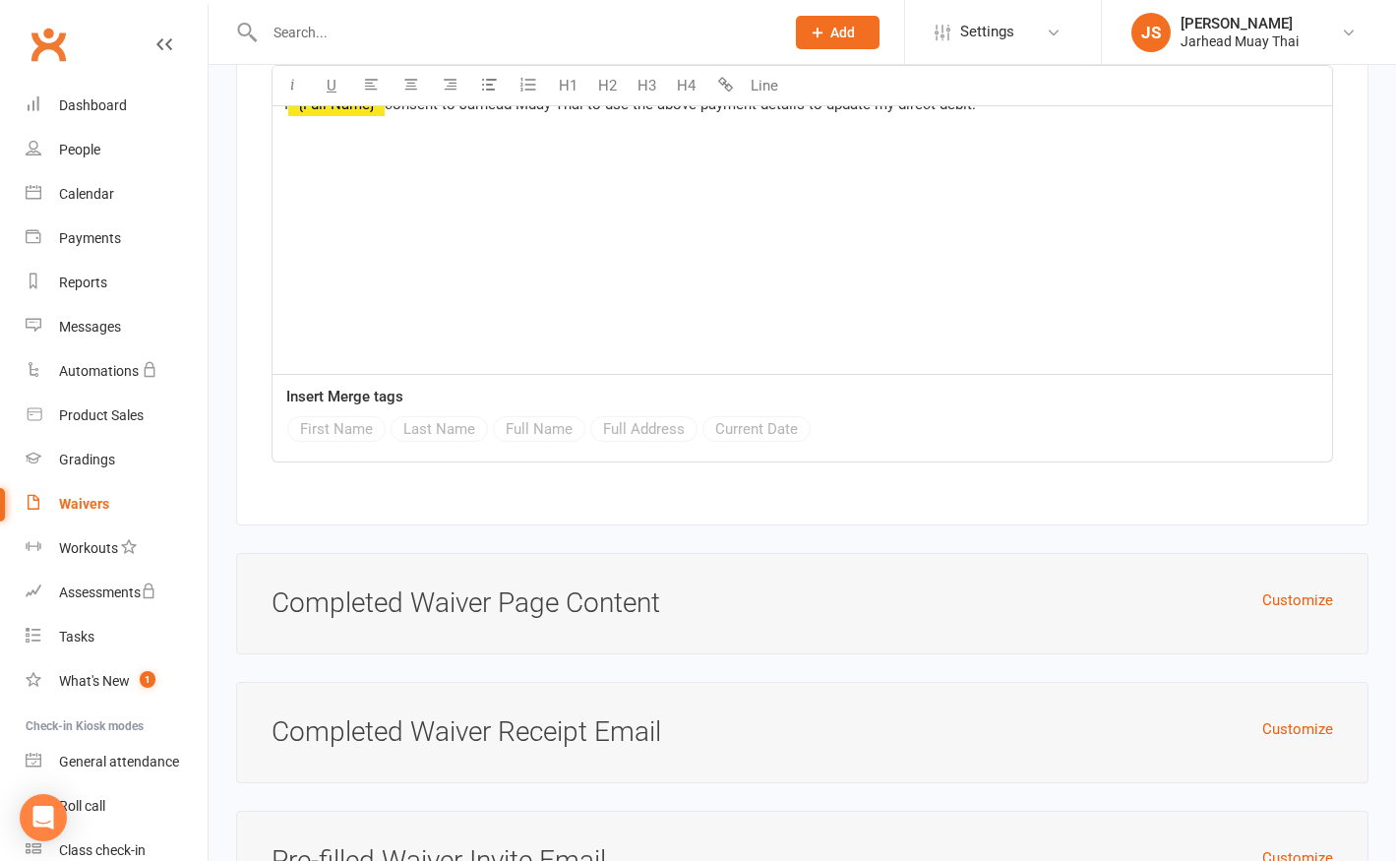
scroll to position [4270, 0]
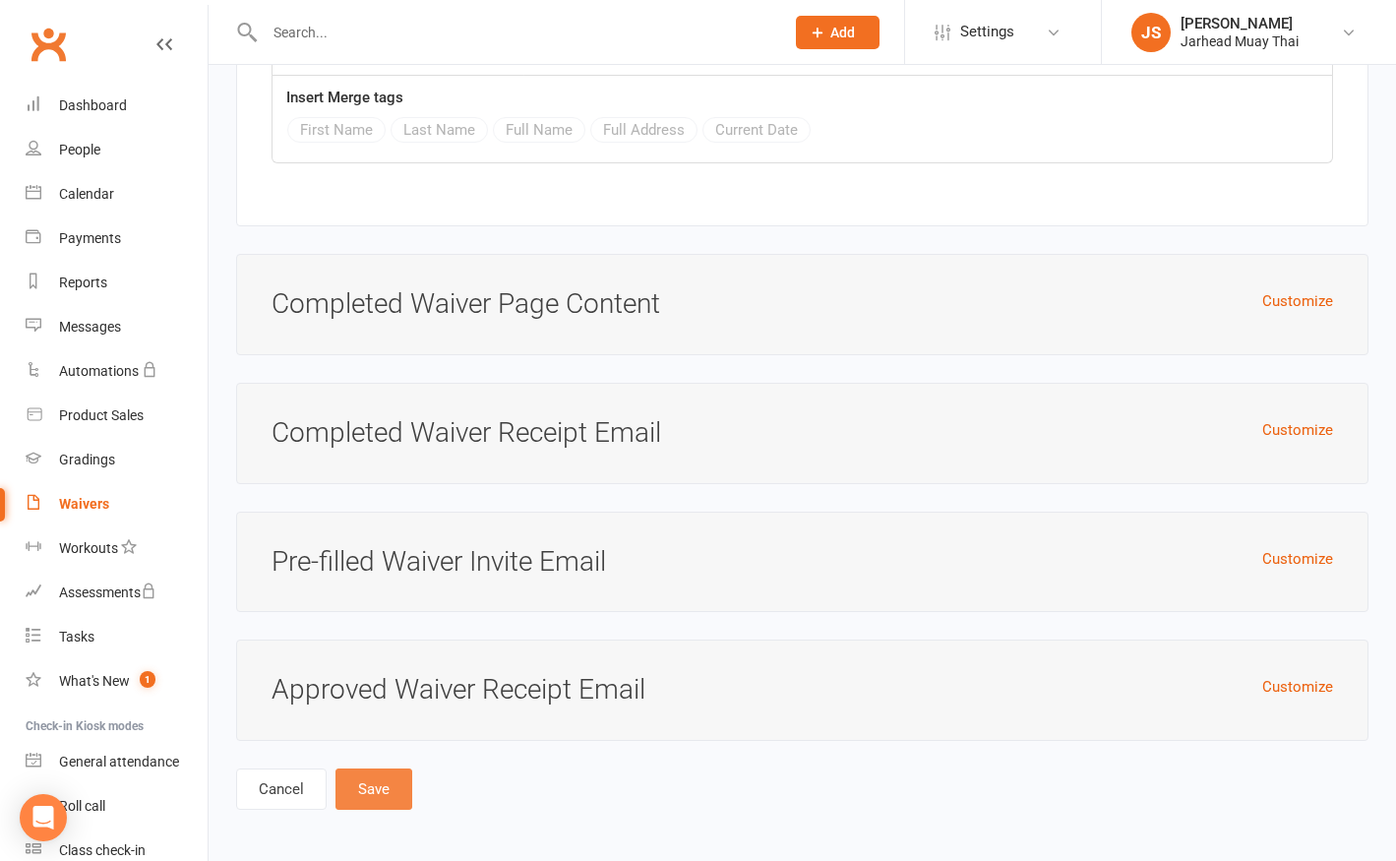
type input "3073"
click at [369, 773] on button "Save" at bounding box center [373, 788] width 77 height 41
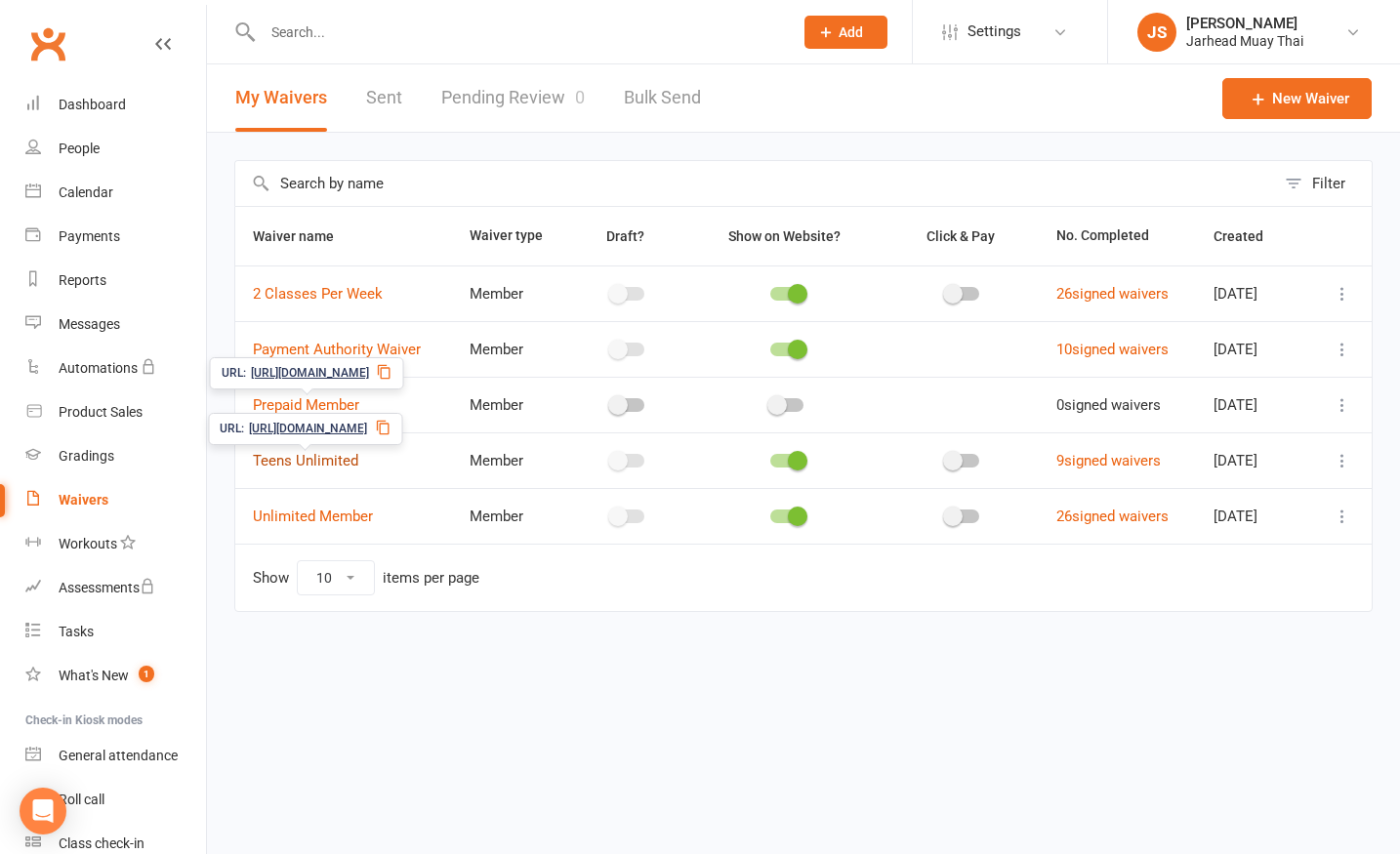
click at [306, 465] on link "Teens Unlimited" at bounding box center [306, 460] width 105 height 18
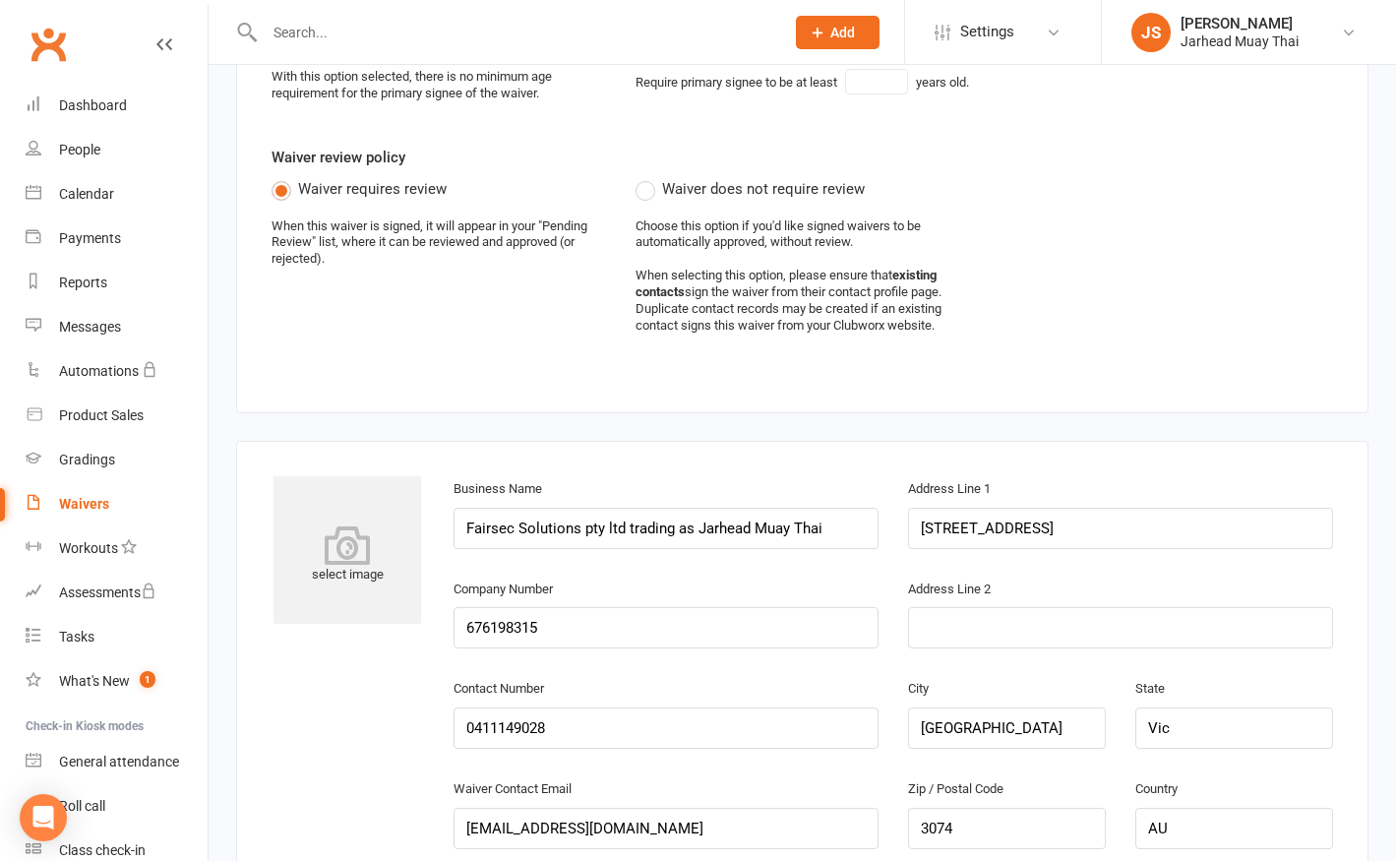
scroll to position [885, 0]
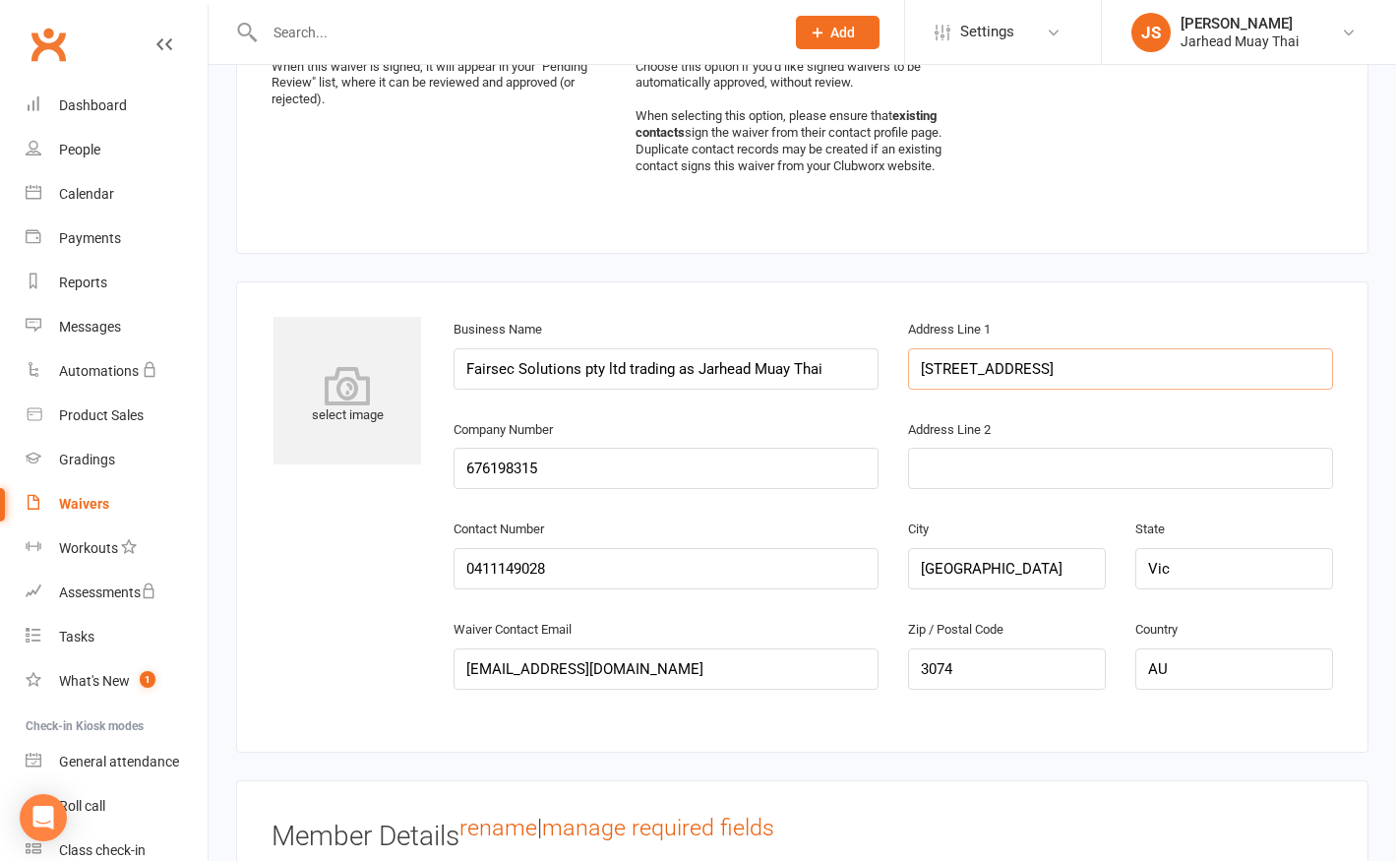
drag, startPoint x: 1020, startPoint y: 355, endPoint x: 851, endPoint y: 350, distance: 169.3
paste input "[STREET_ADDRESS]"
type input "[STREET_ADDRESS]"
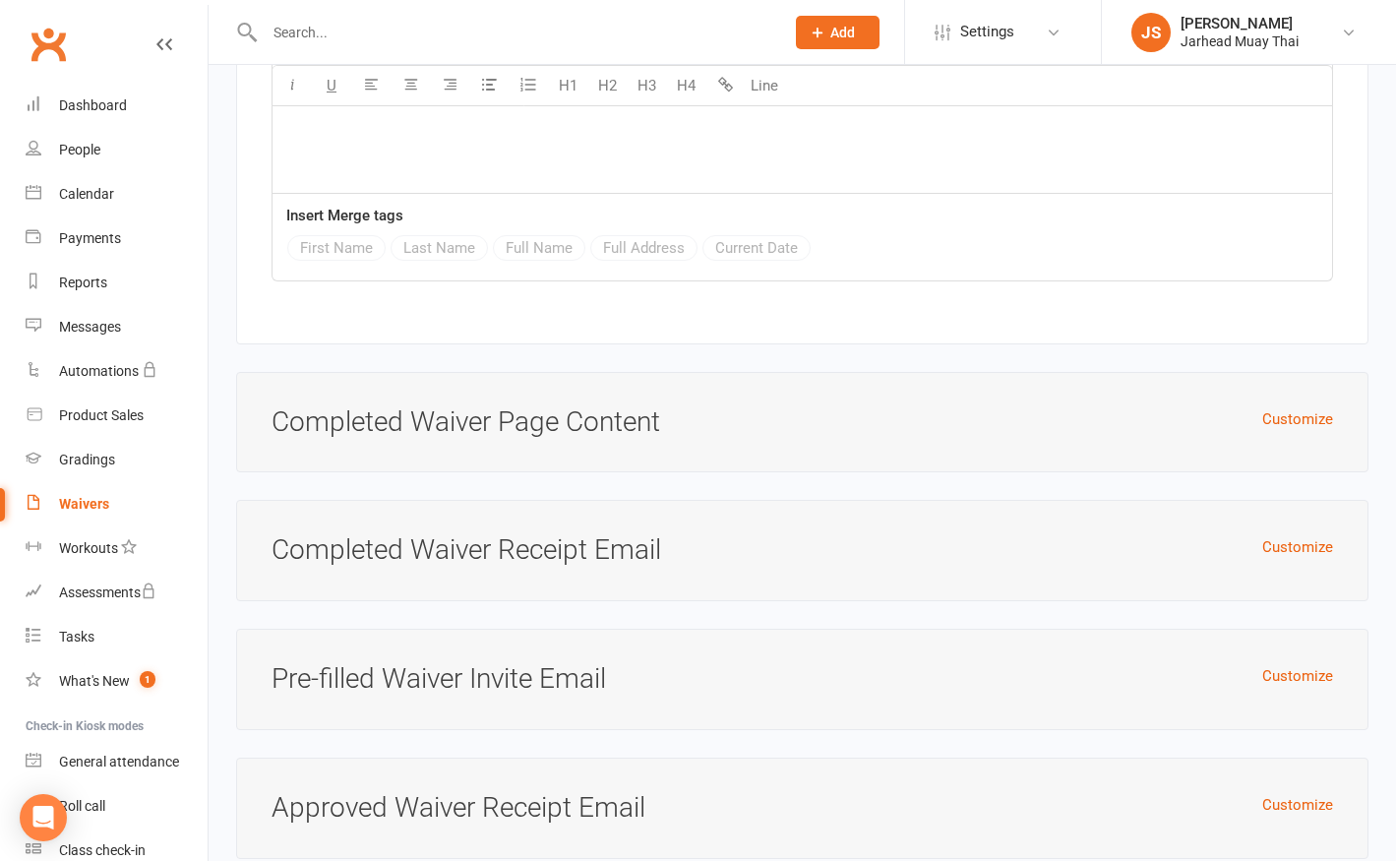
scroll to position [8282, 0]
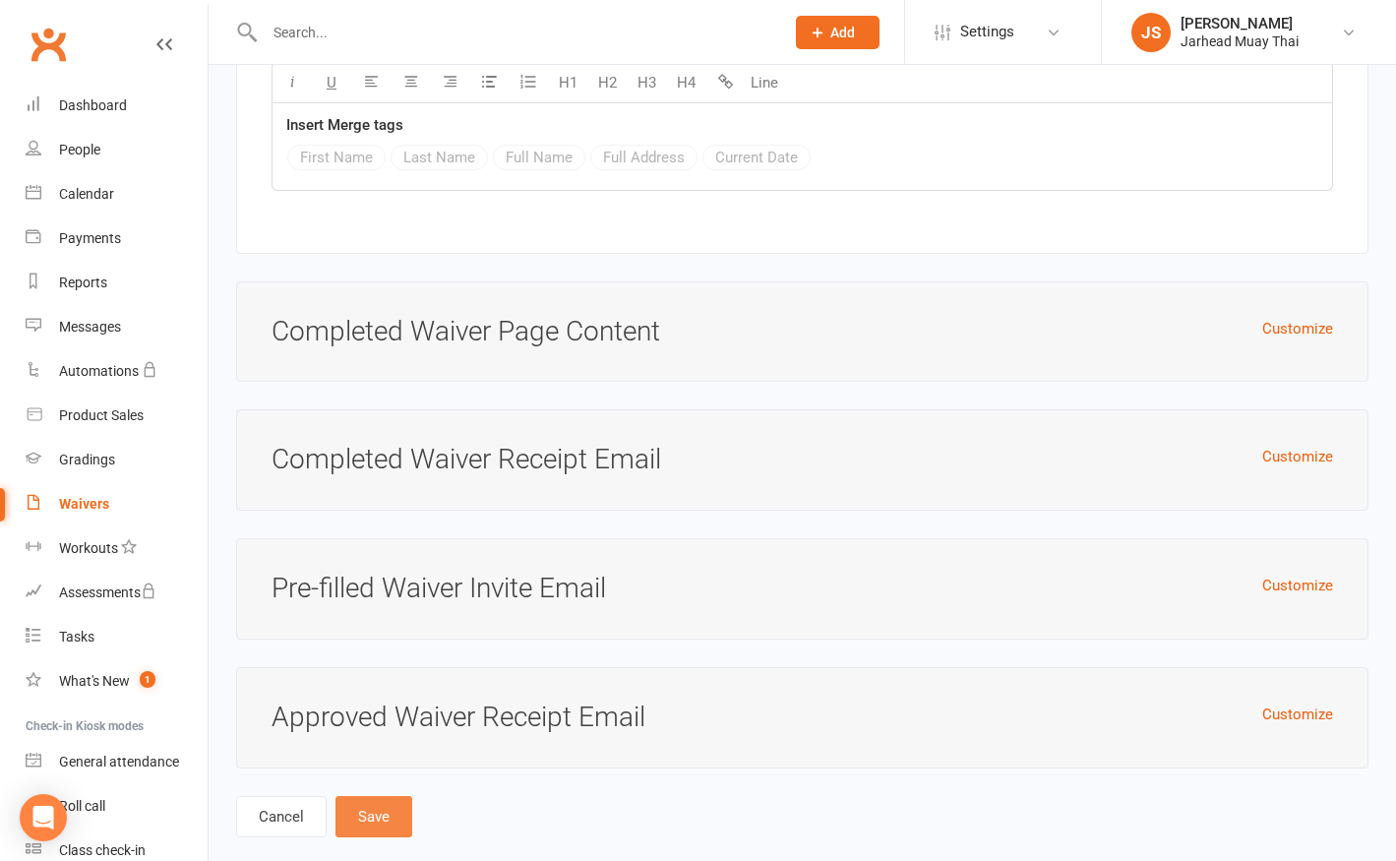
type input "3073"
click at [367, 796] on button "Save" at bounding box center [373, 816] width 77 height 41
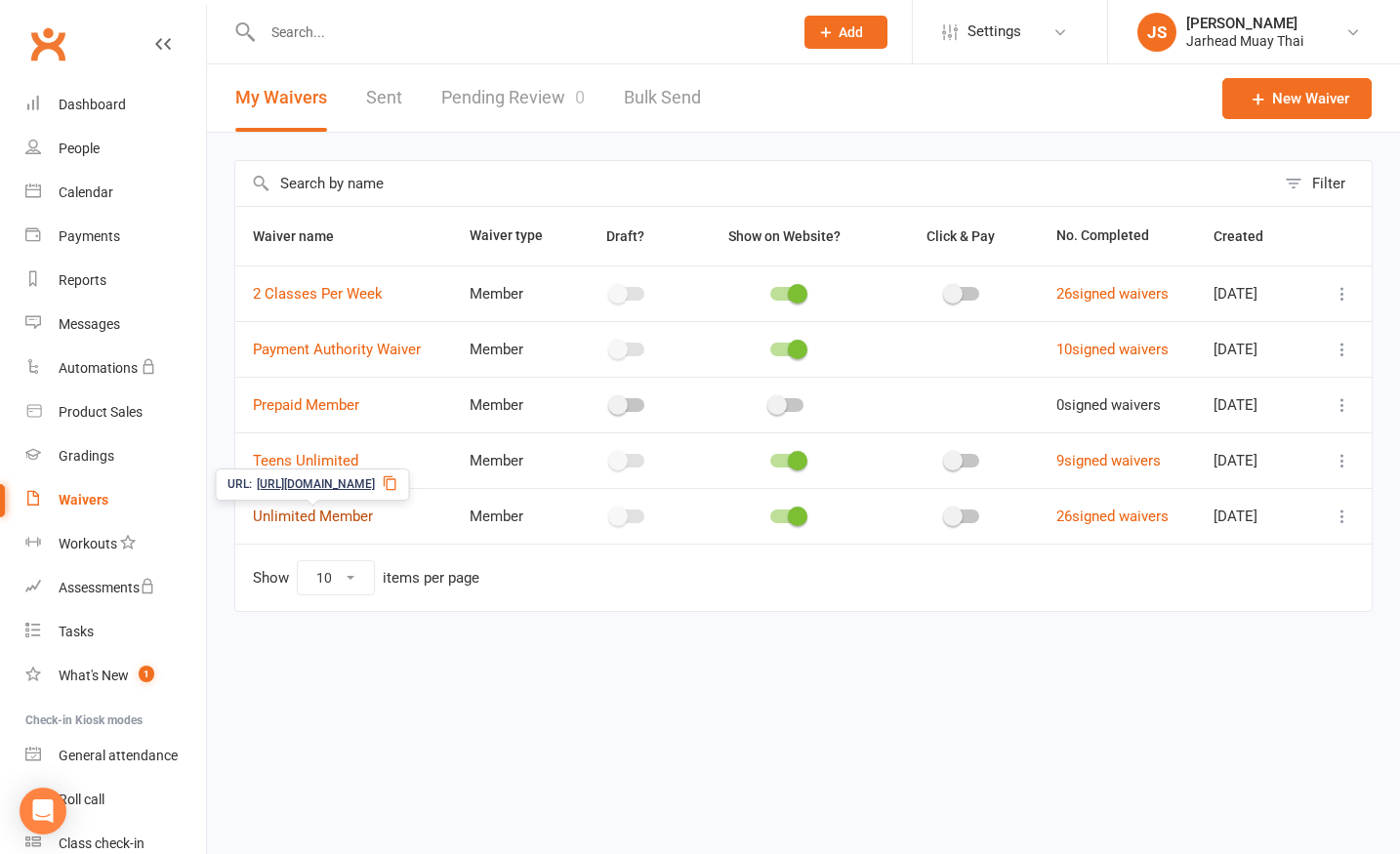
click at [331, 522] on link "Unlimited Member" at bounding box center [313, 517] width 120 height 18
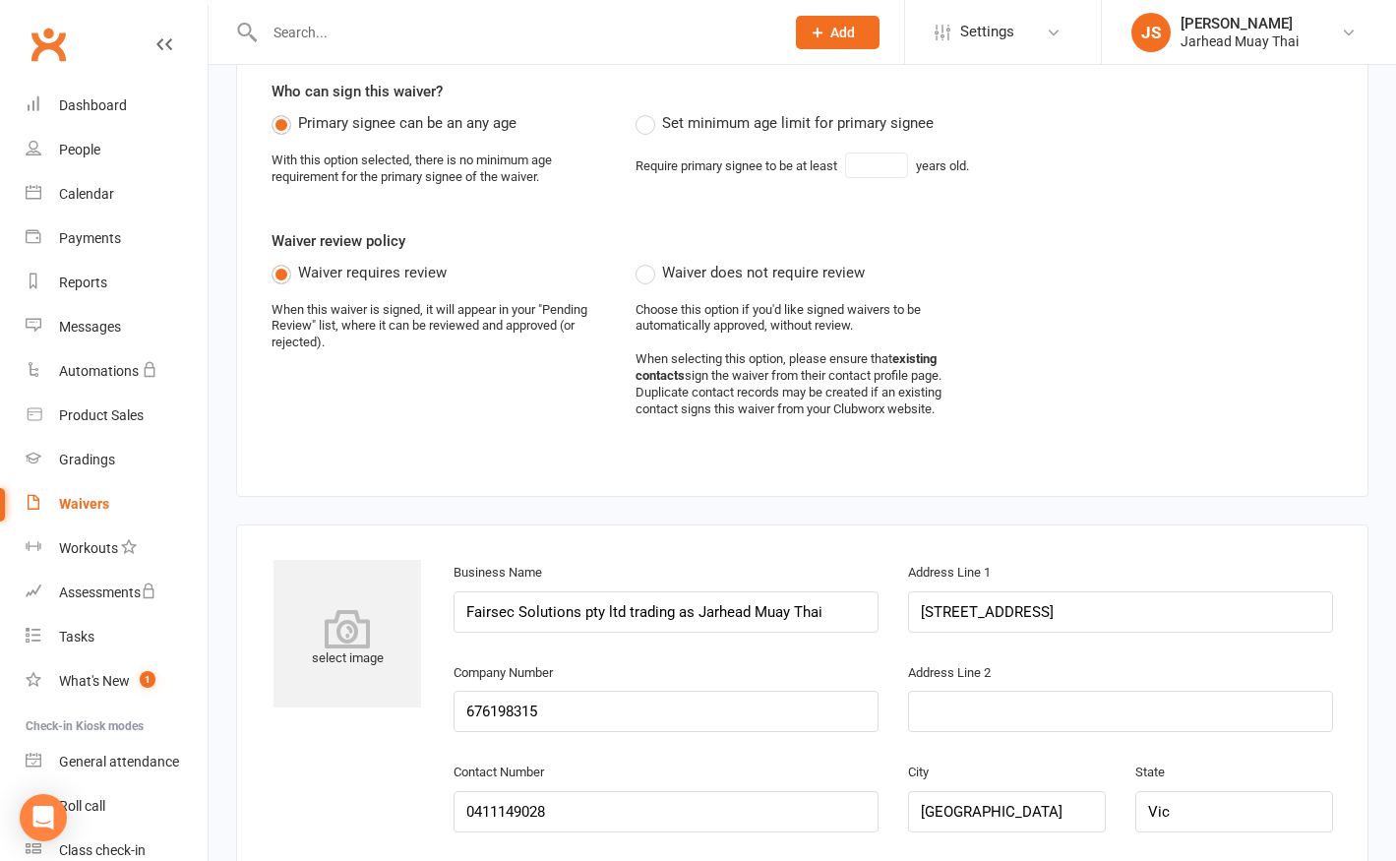
scroll to position [1031, 0]
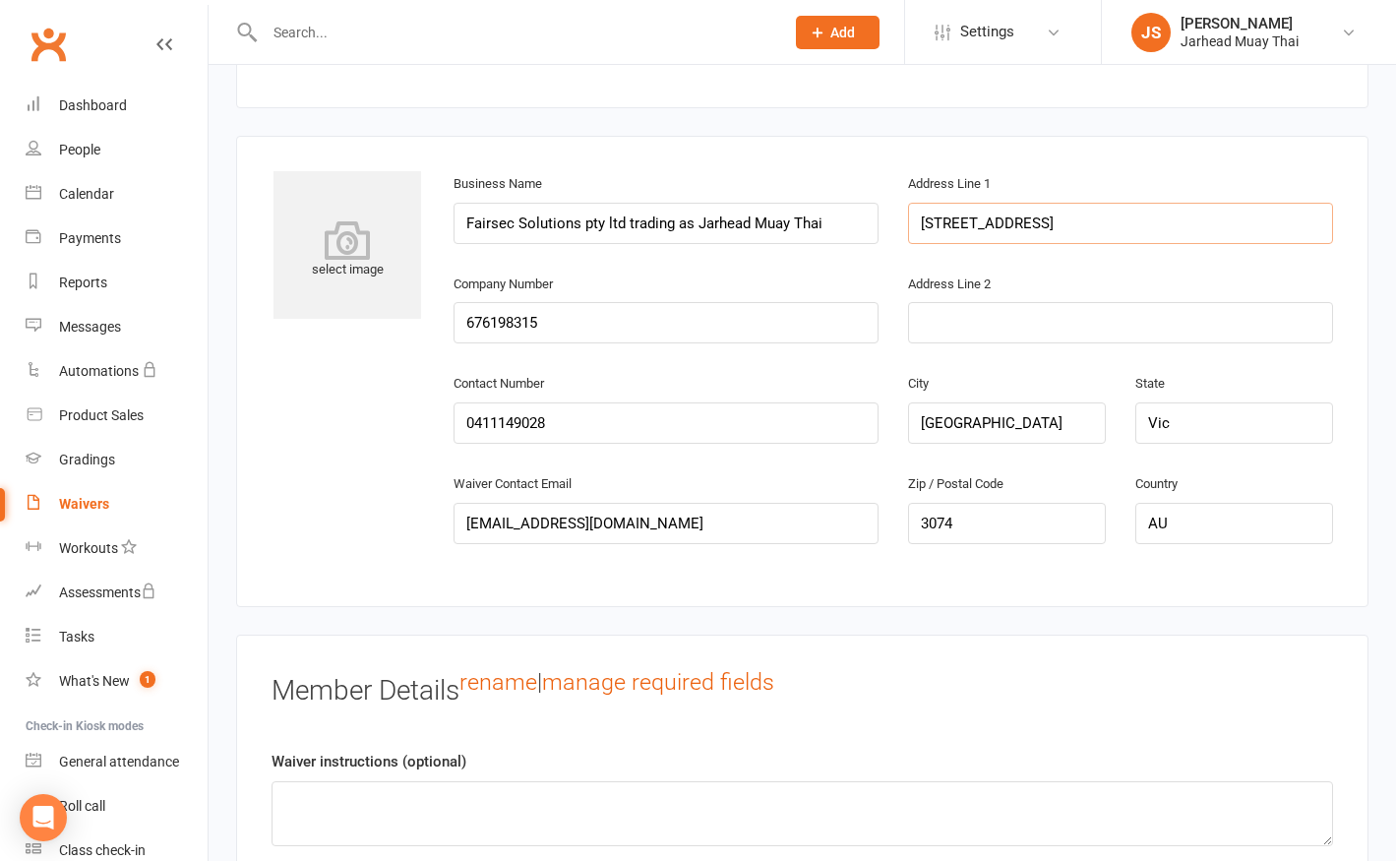
drag, startPoint x: 1010, startPoint y: 204, endPoint x: 831, endPoint y: 181, distance: 180.5
paste input "[STREET_ADDRESS]"
type input "[STREET_ADDRESS]"
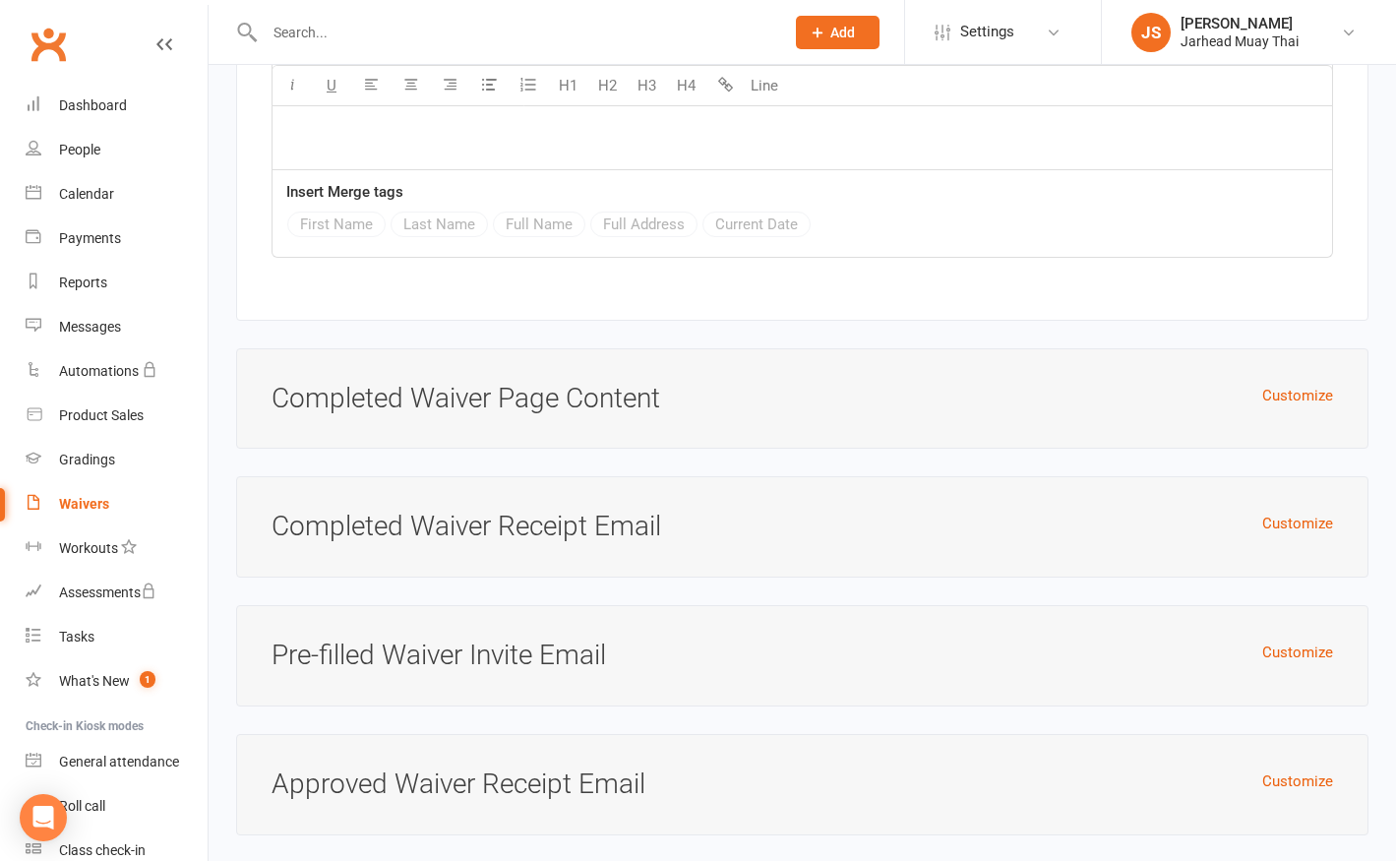
scroll to position [8282, 0]
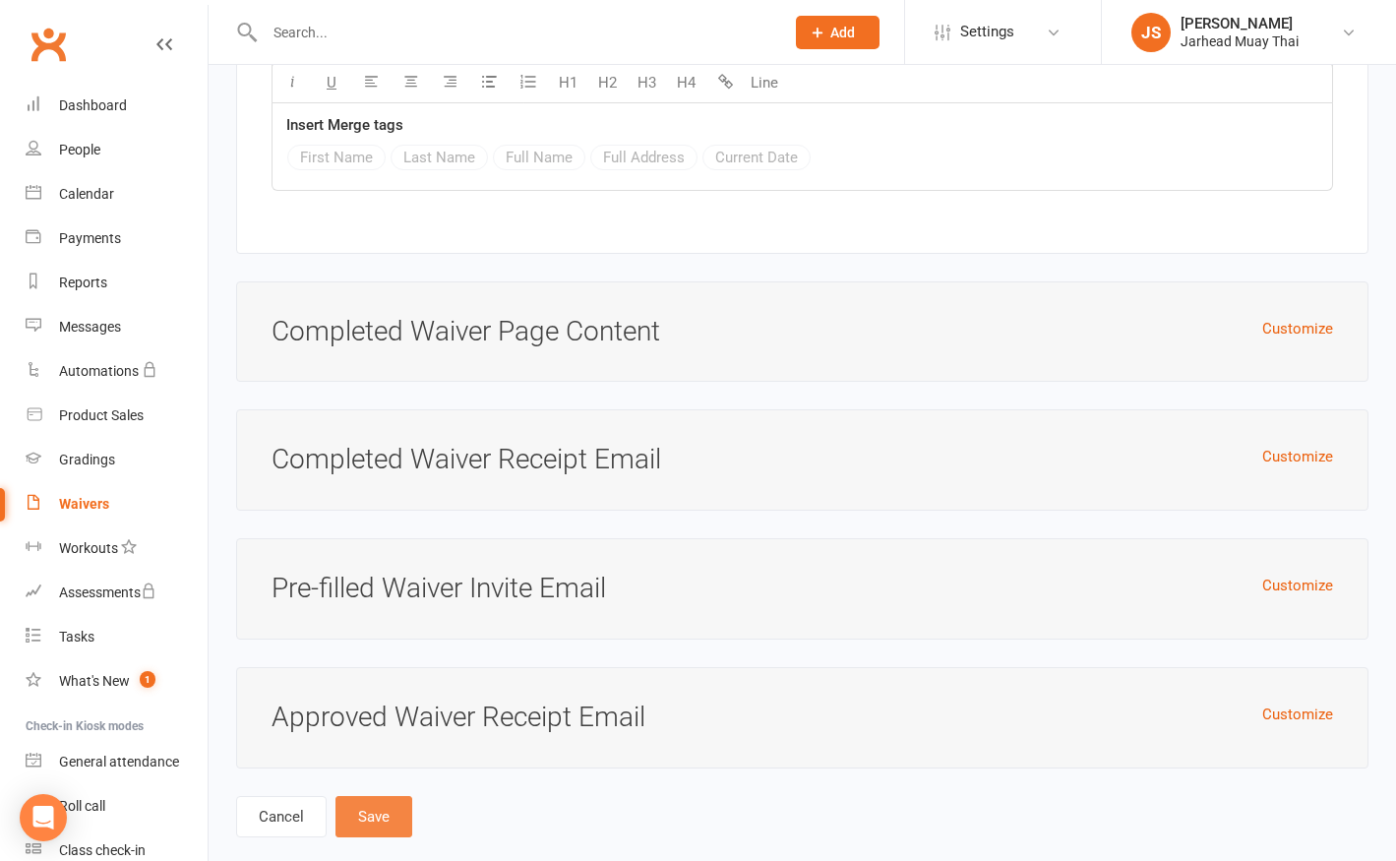
type input "3073"
click at [341, 796] on button "Save" at bounding box center [373, 816] width 77 height 41
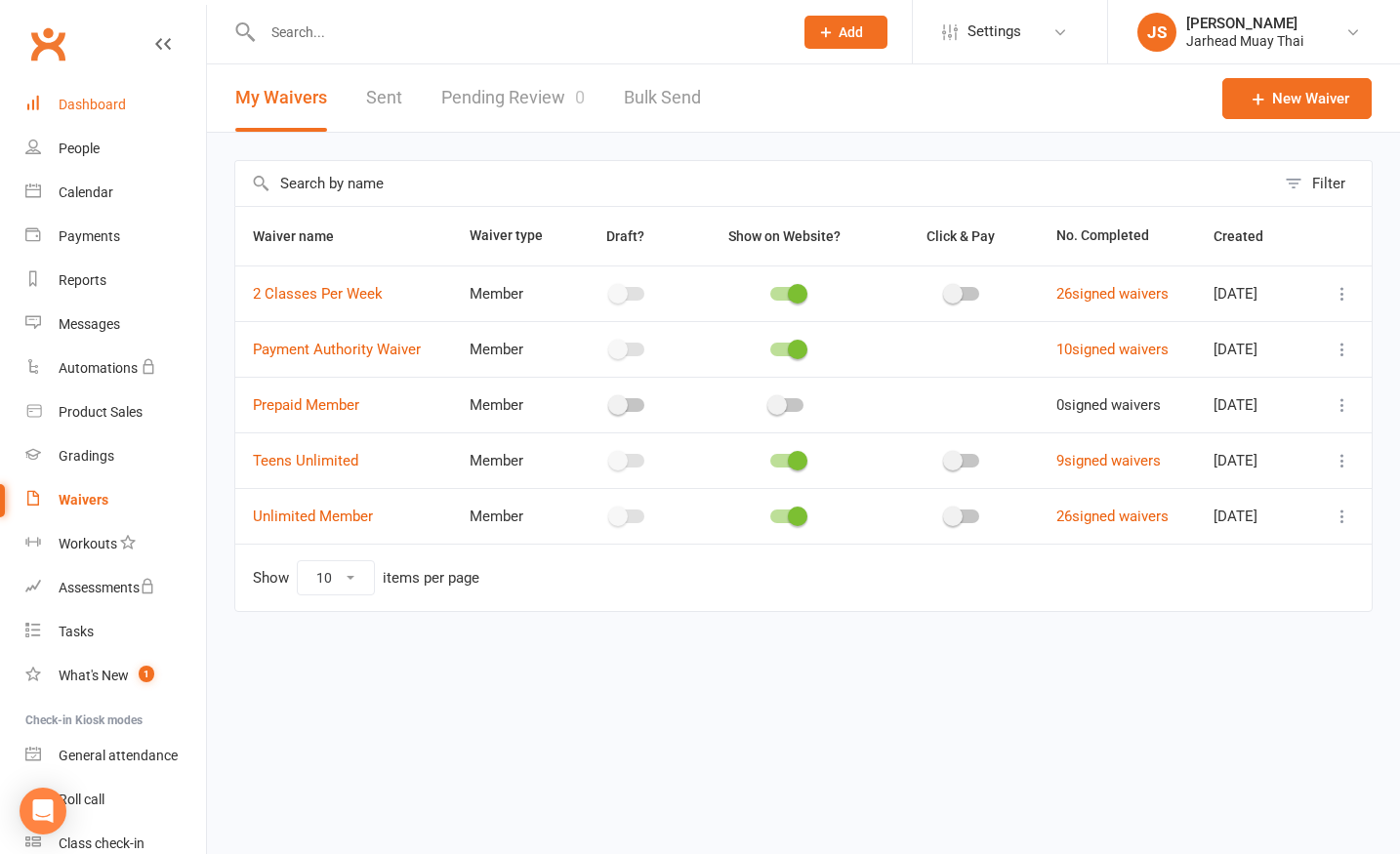
click at [94, 99] on div "Dashboard" at bounding box center [92, 104] width 67 height 16
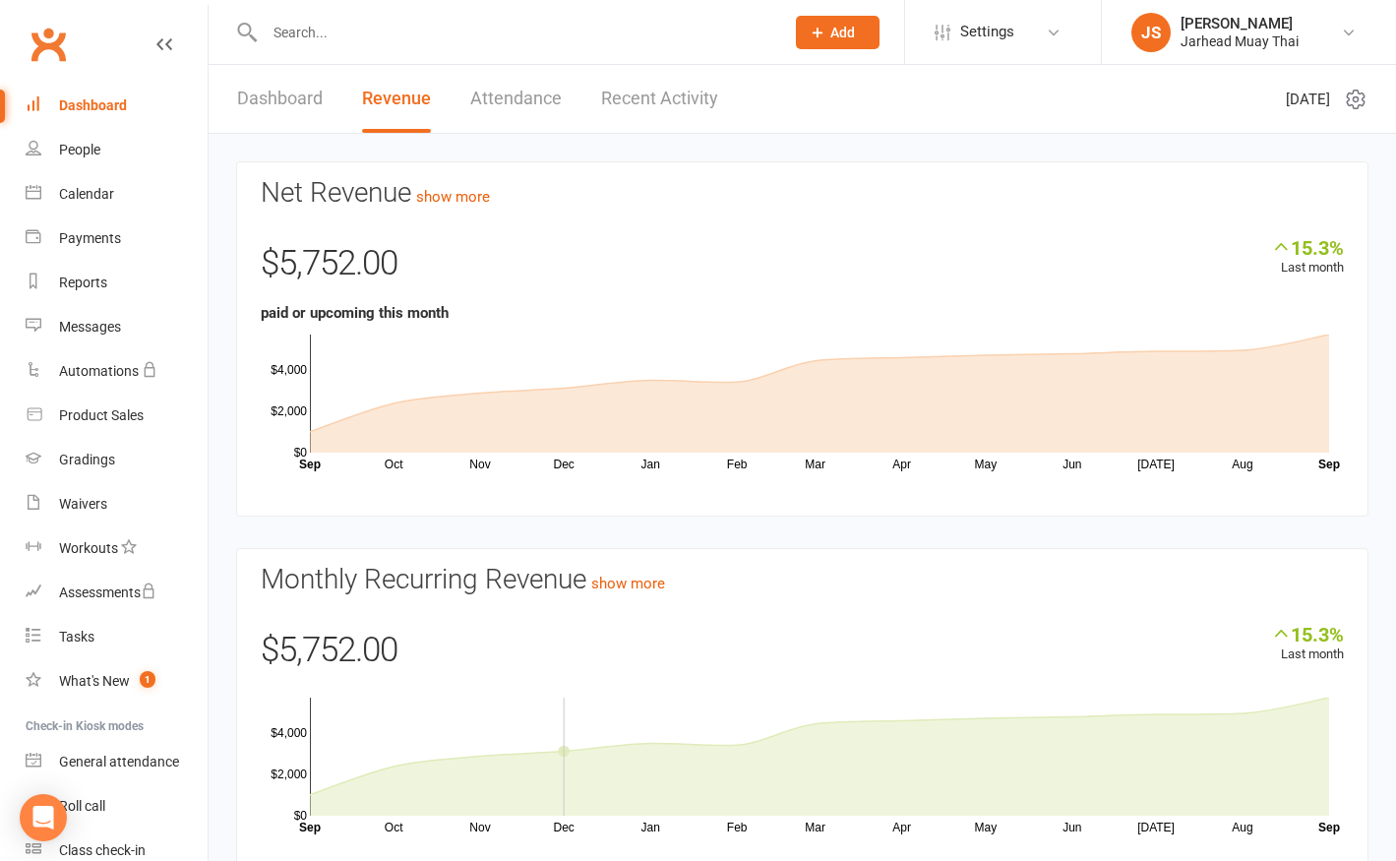
scroll to position [93, 0]
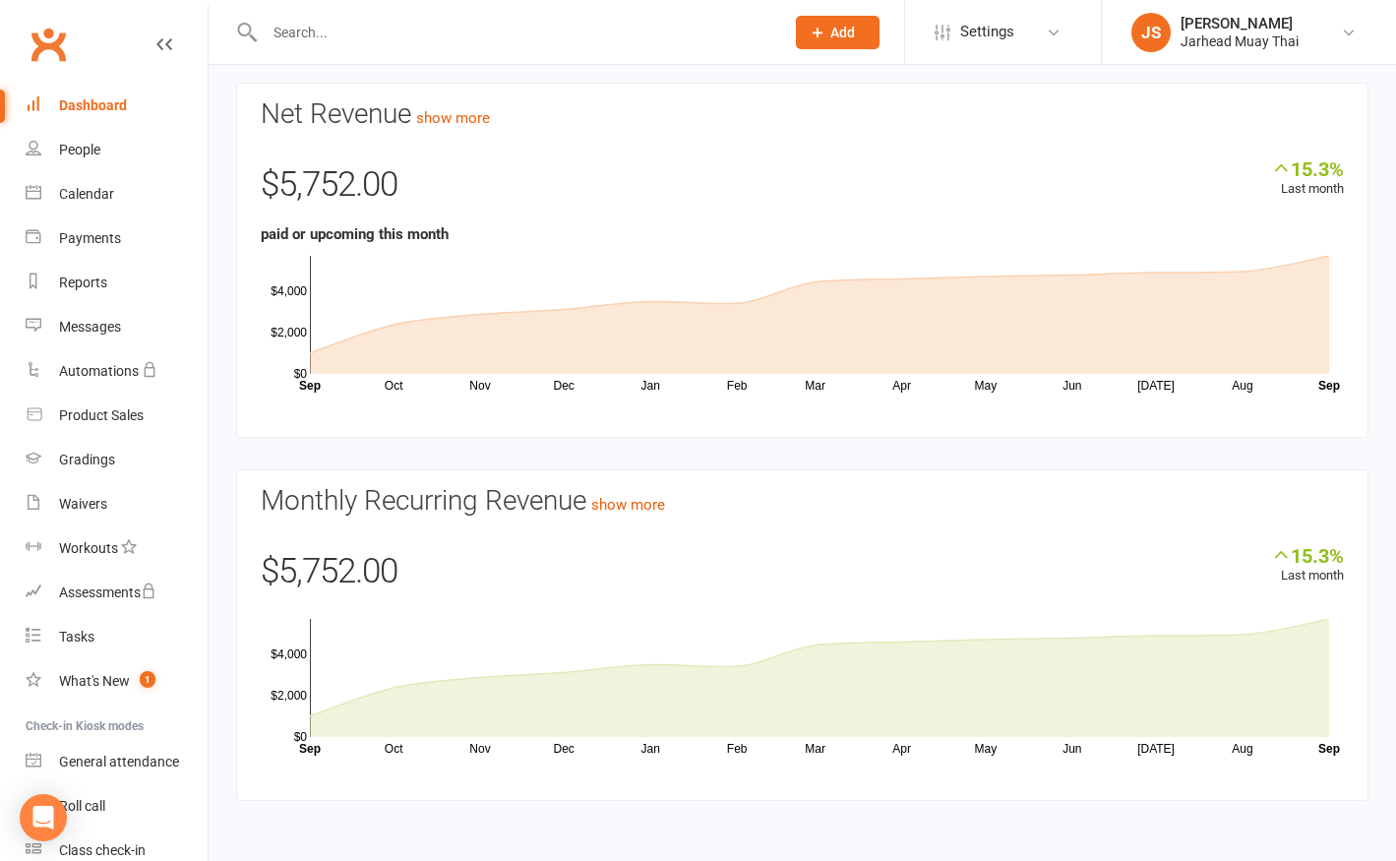
click at [104, 102] on div "Dashboard" at bounding box center [93, 105] width 68 height 16
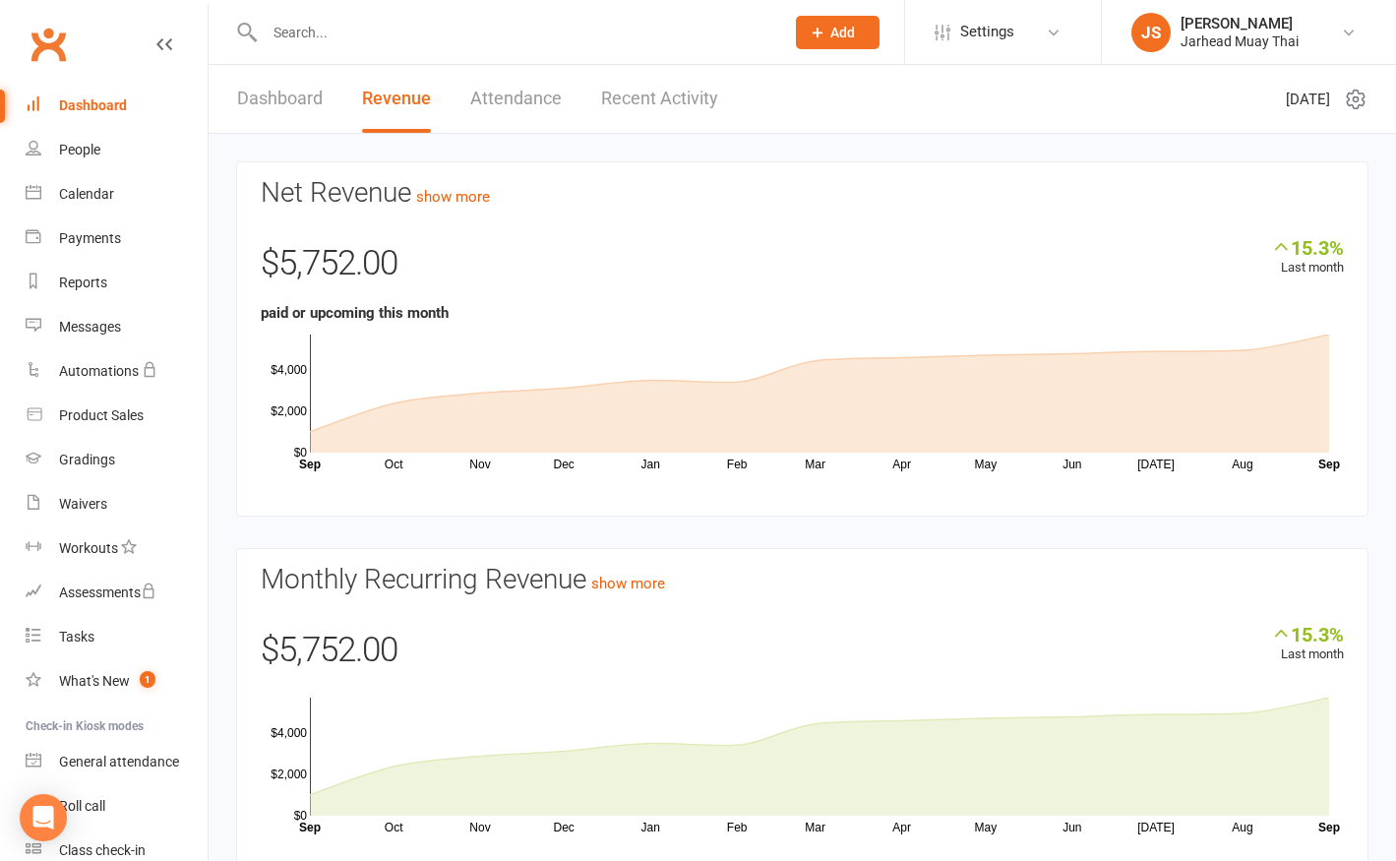
click at [272, 104] on link "Dashboard" at bounding box center [280, 99] width 86 height 68
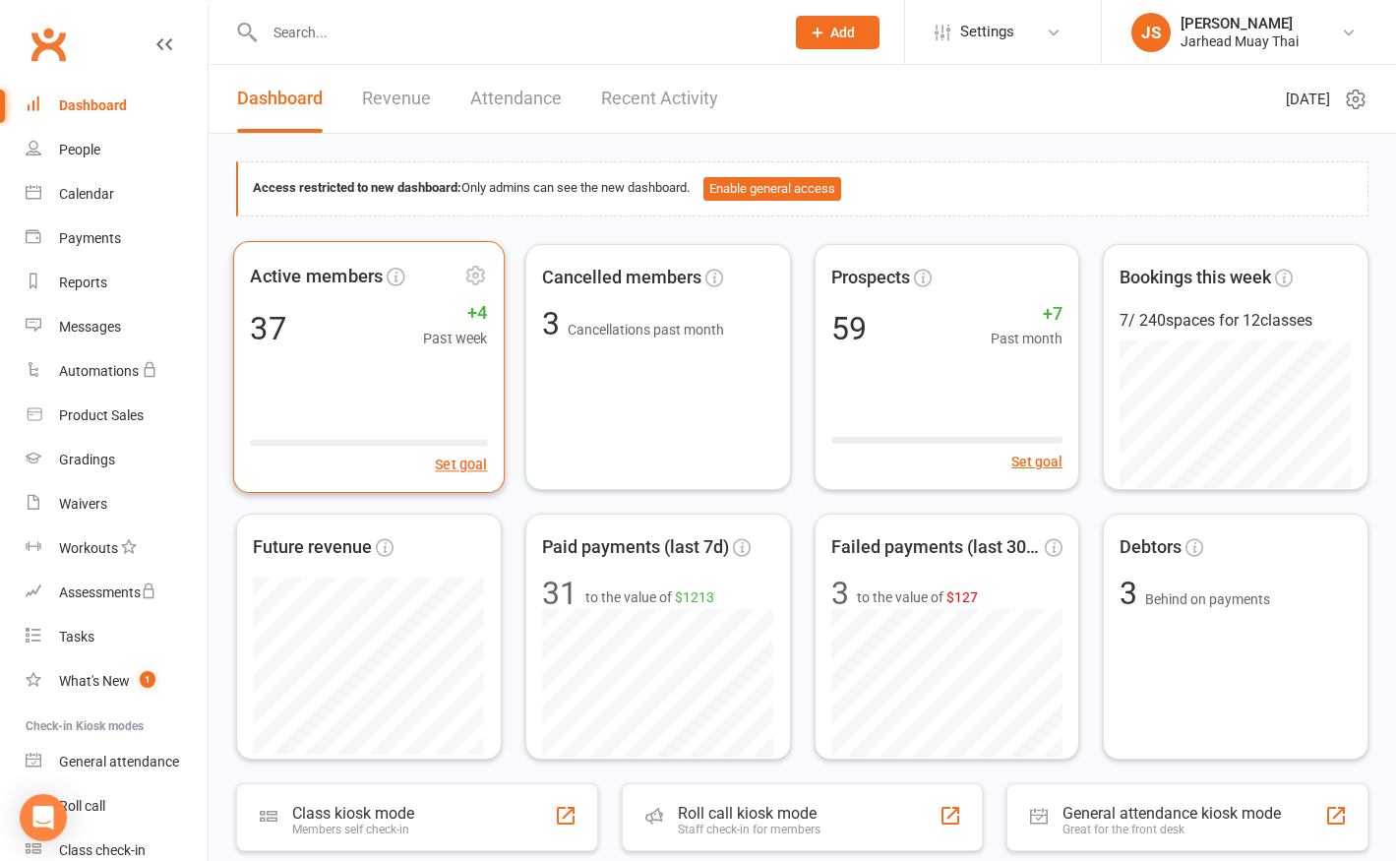
scroll to position [167, 0]
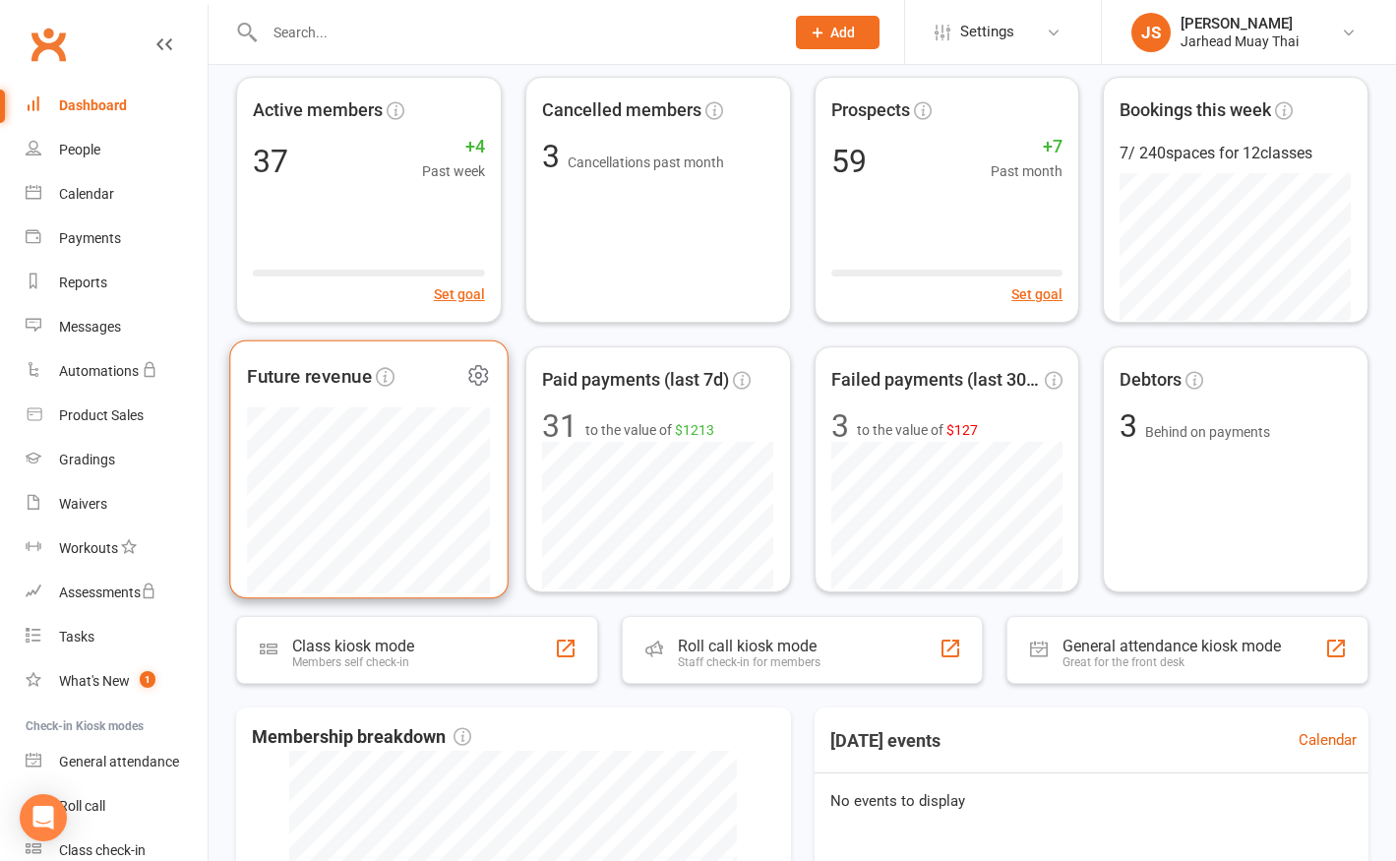
click at [339, 372] on span "Future revenue" at bounding box center [309, 376] width 125 height 30
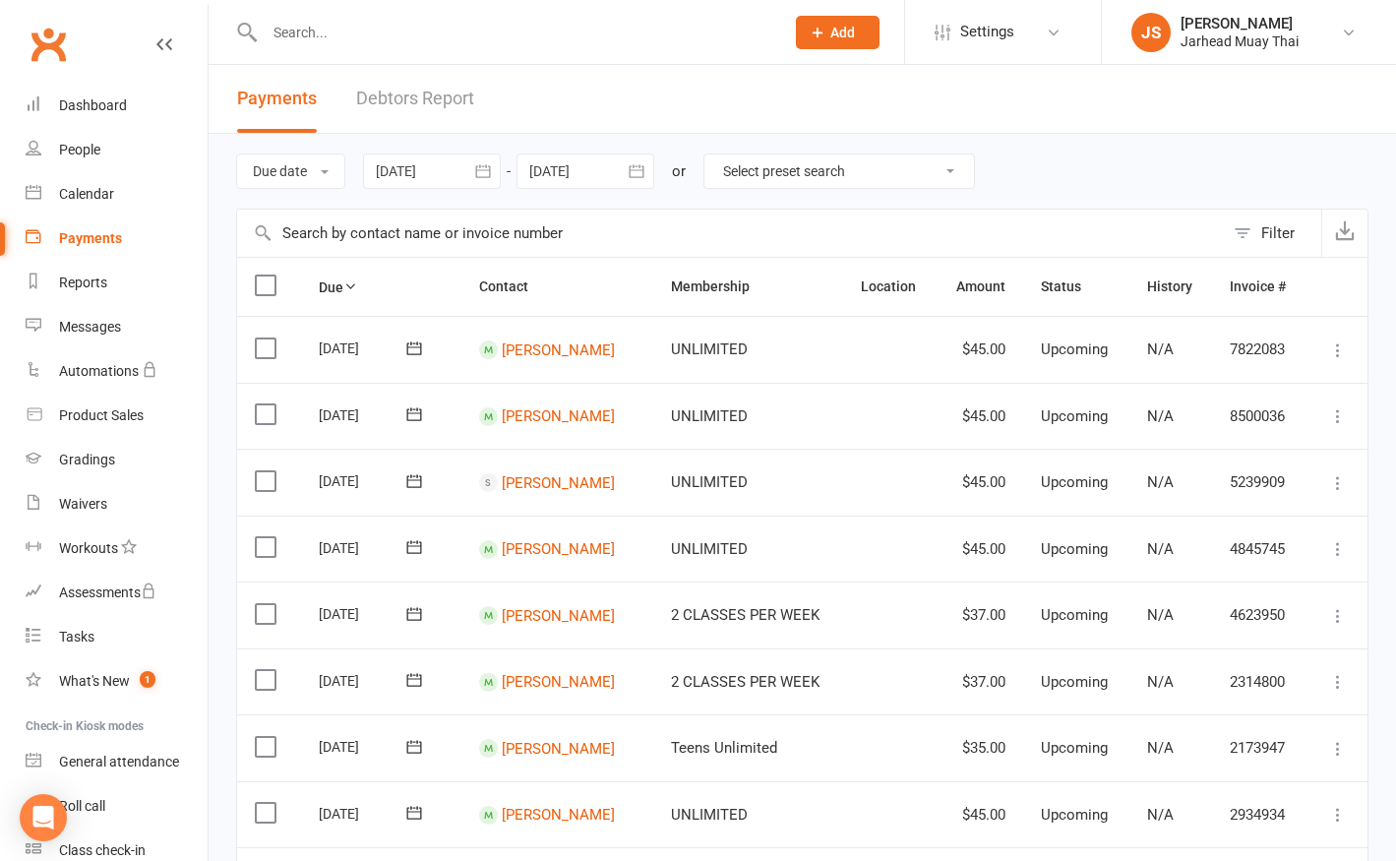
click at [438, 179] on div at bounding box center [432, 170] width 138 height 35
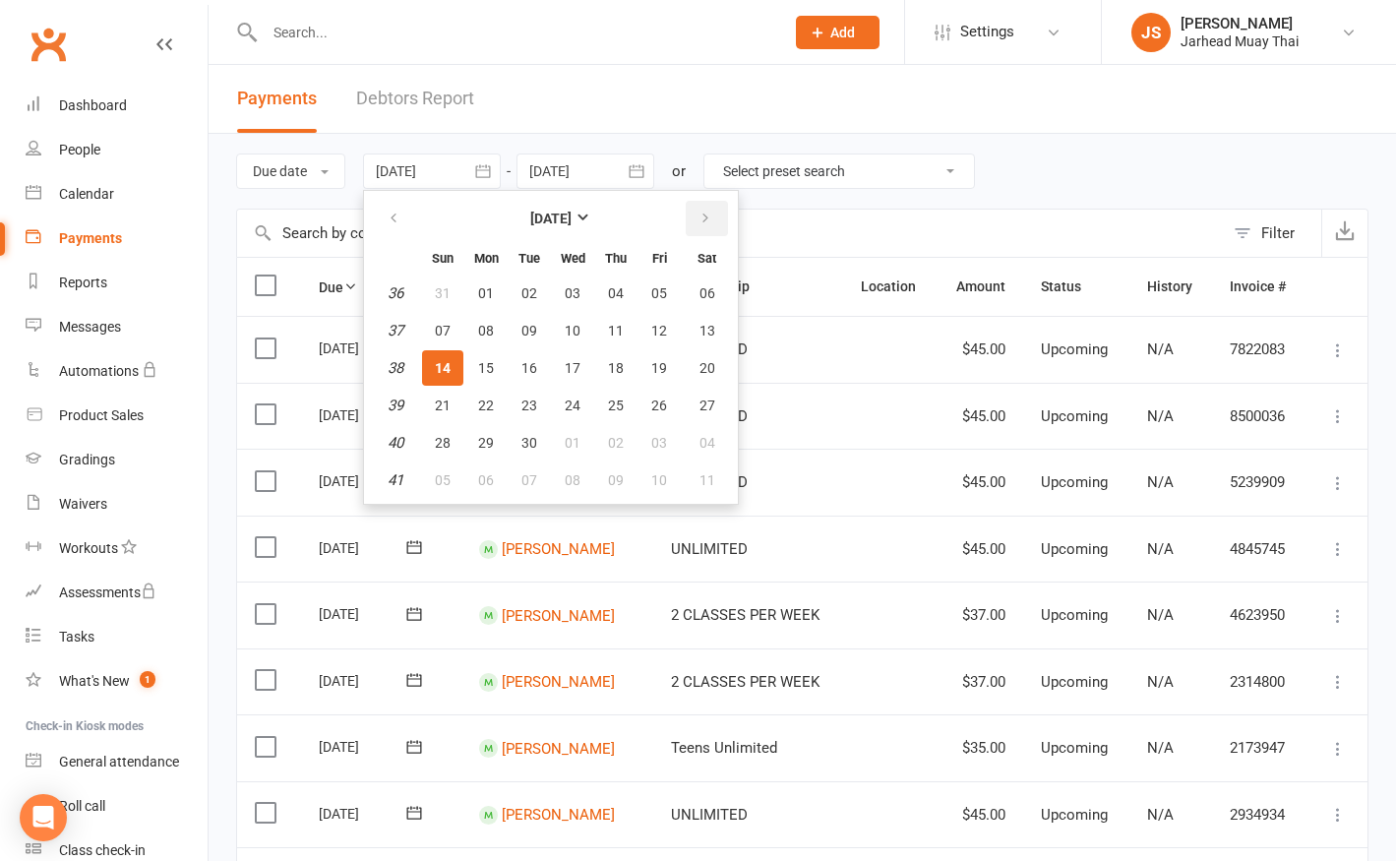
click at [704, 214] on icon "button" at bounding box center [705, 219] width 14 height 16
click at [579, 293] on span "01" at bounding box center [573, 293] width 16 height 16
type input "[DATE]"
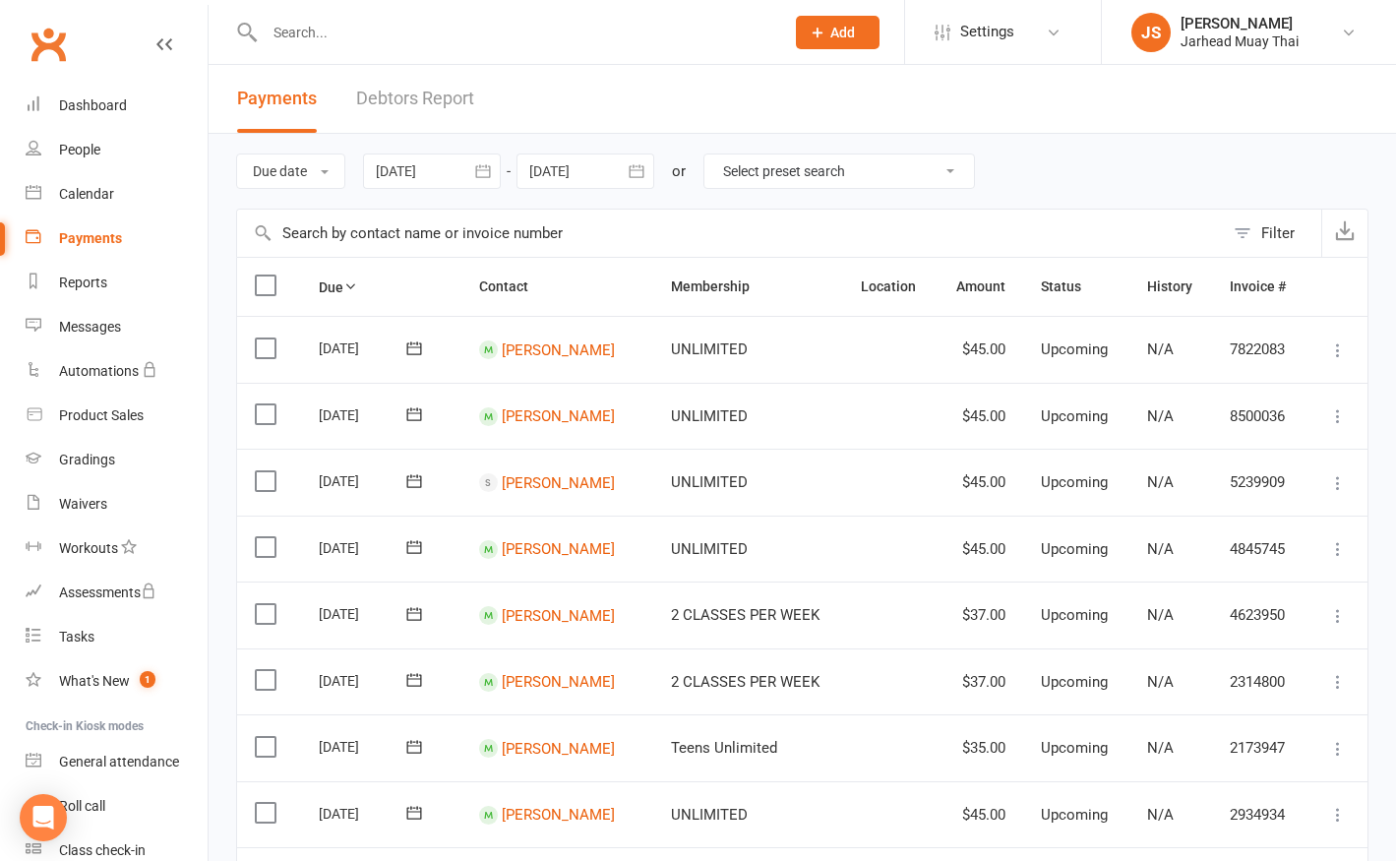
click at [622, 175] on button "button" at bounding box center [636, 170] width 35 height 35
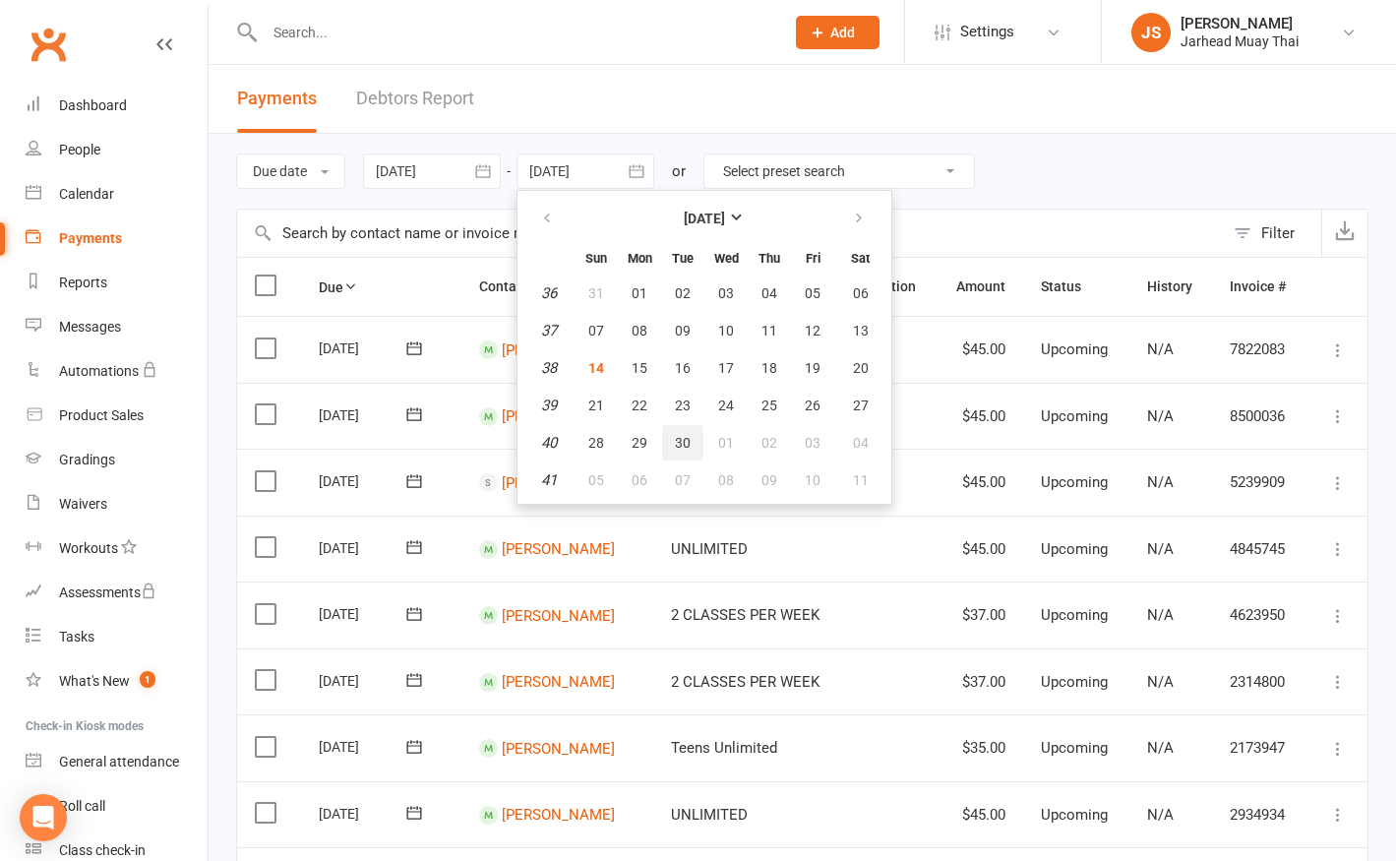
click at [691, 437] on span "30" at bounding box center [683, 443] width 16 height 16
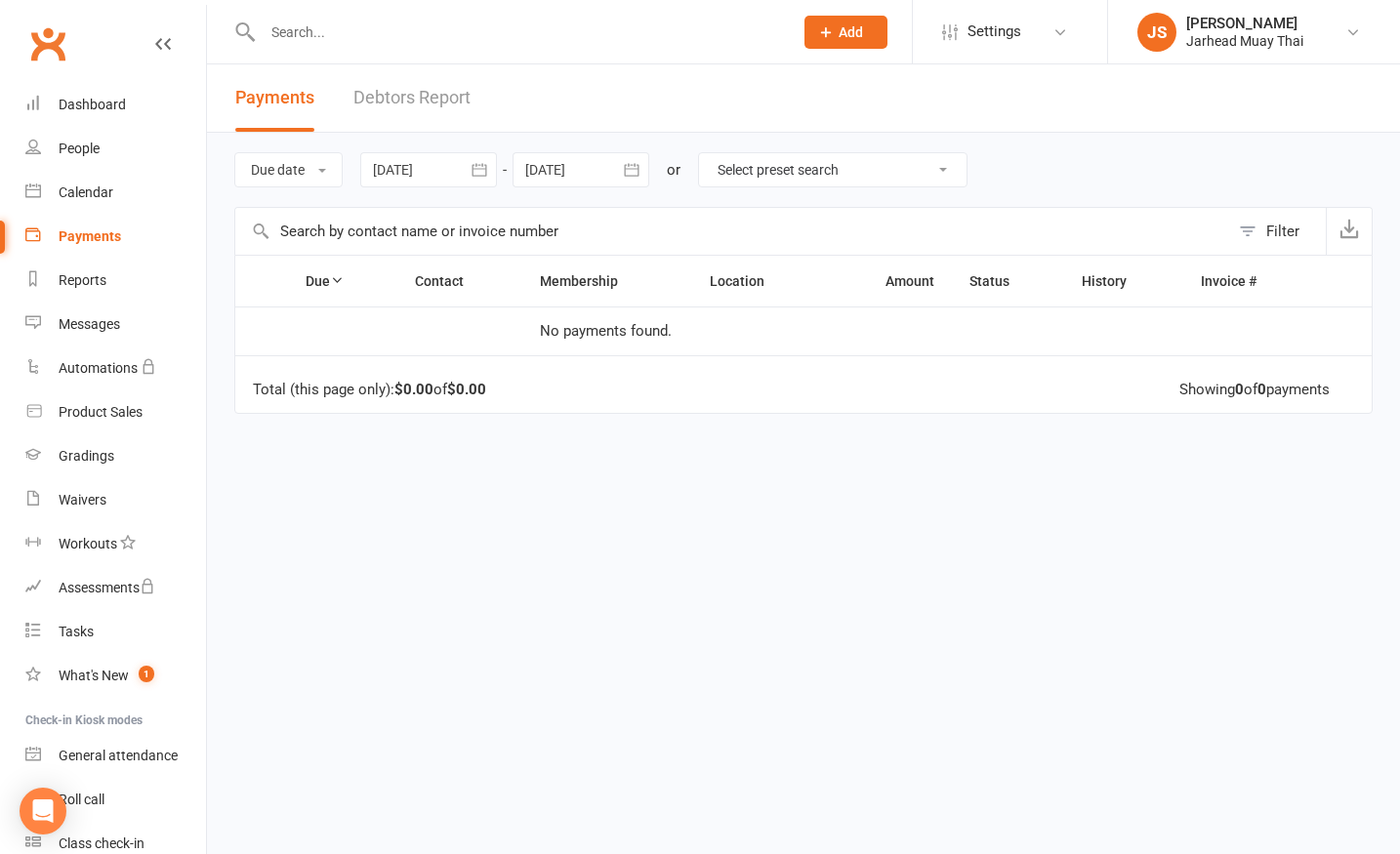
click at [562, 168] on div at bounding box center [580, 169] width 137 height 35
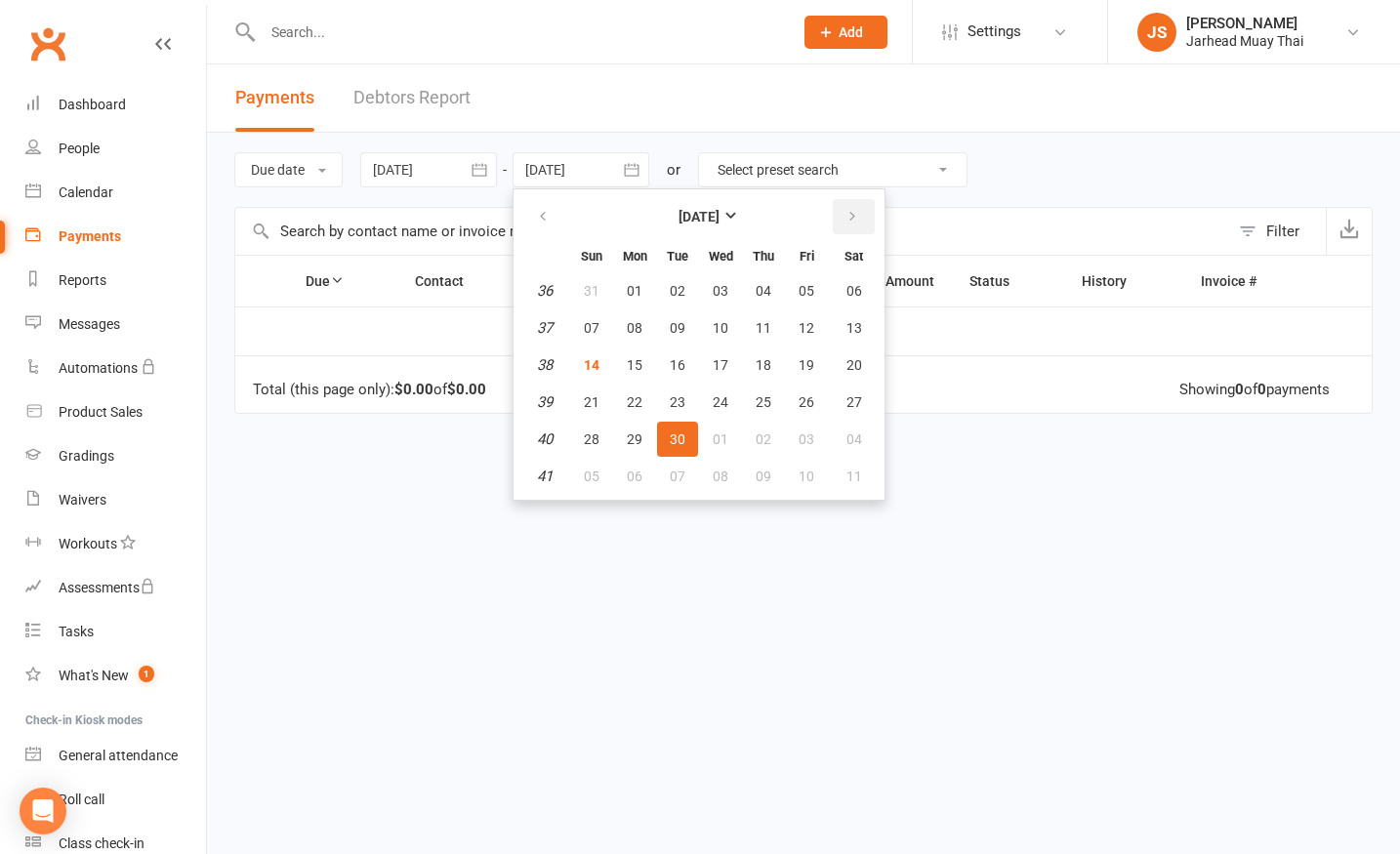
click at [847, 221] on icon "button" at bounding box center [852, 217] width 14 height 16
click at [803, 435] on span "31" at bounding box center [807, 439] width 16 height 16
type input "[DATE]"
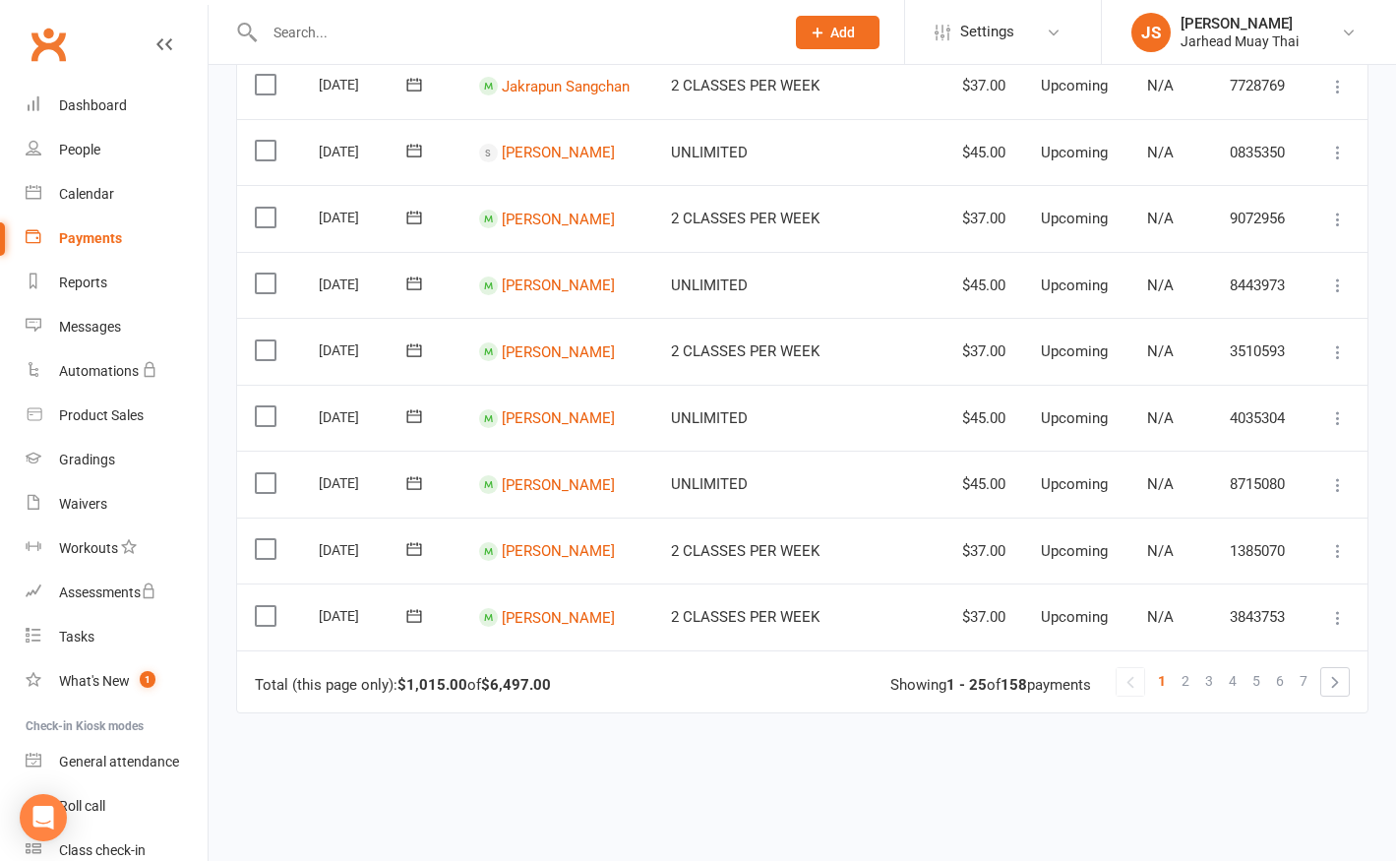
scroll to position [1465, 0]
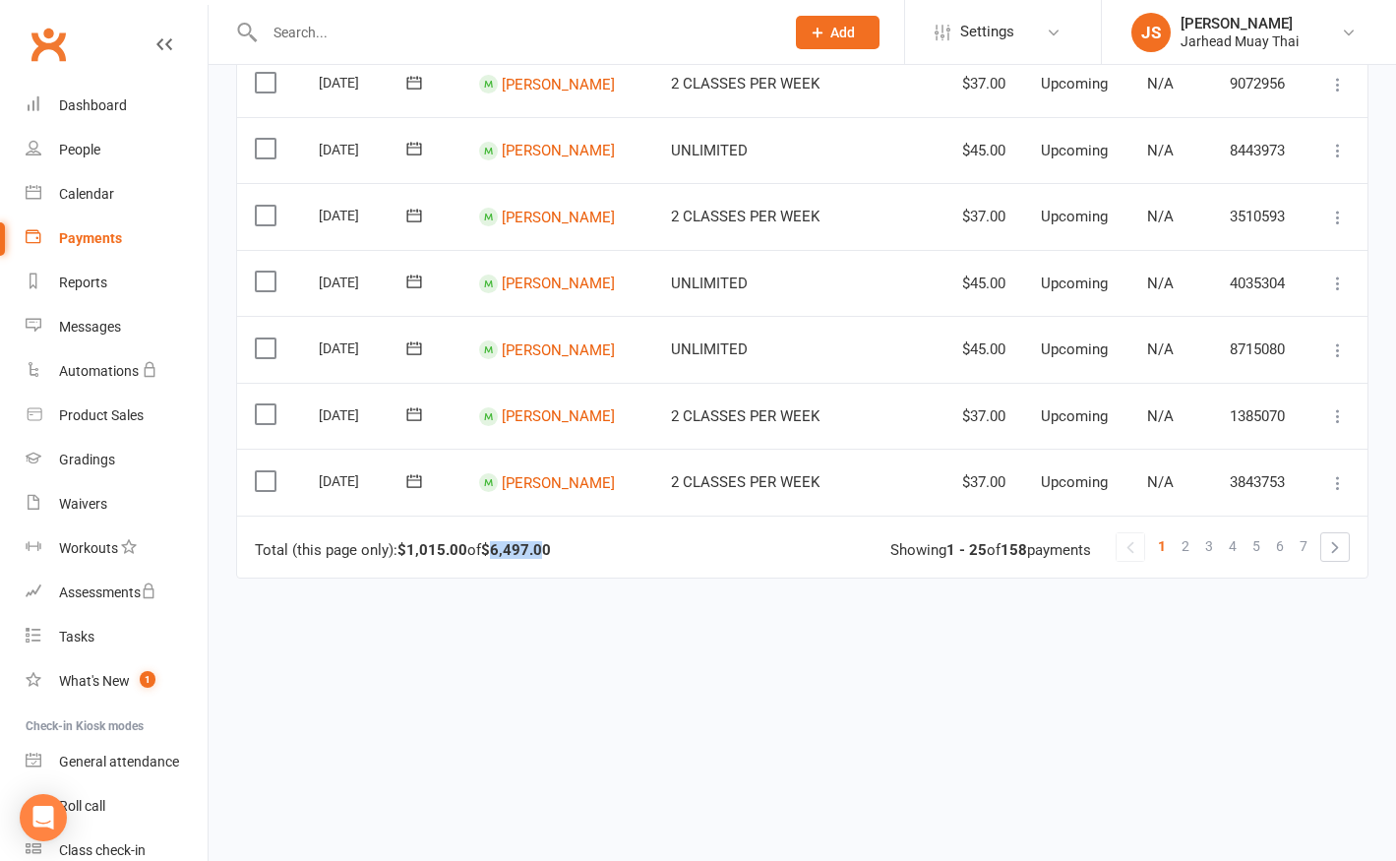
click at [547, 541] on strong "$6,497.00" at bounding box center [516, 550] width 70 height 18
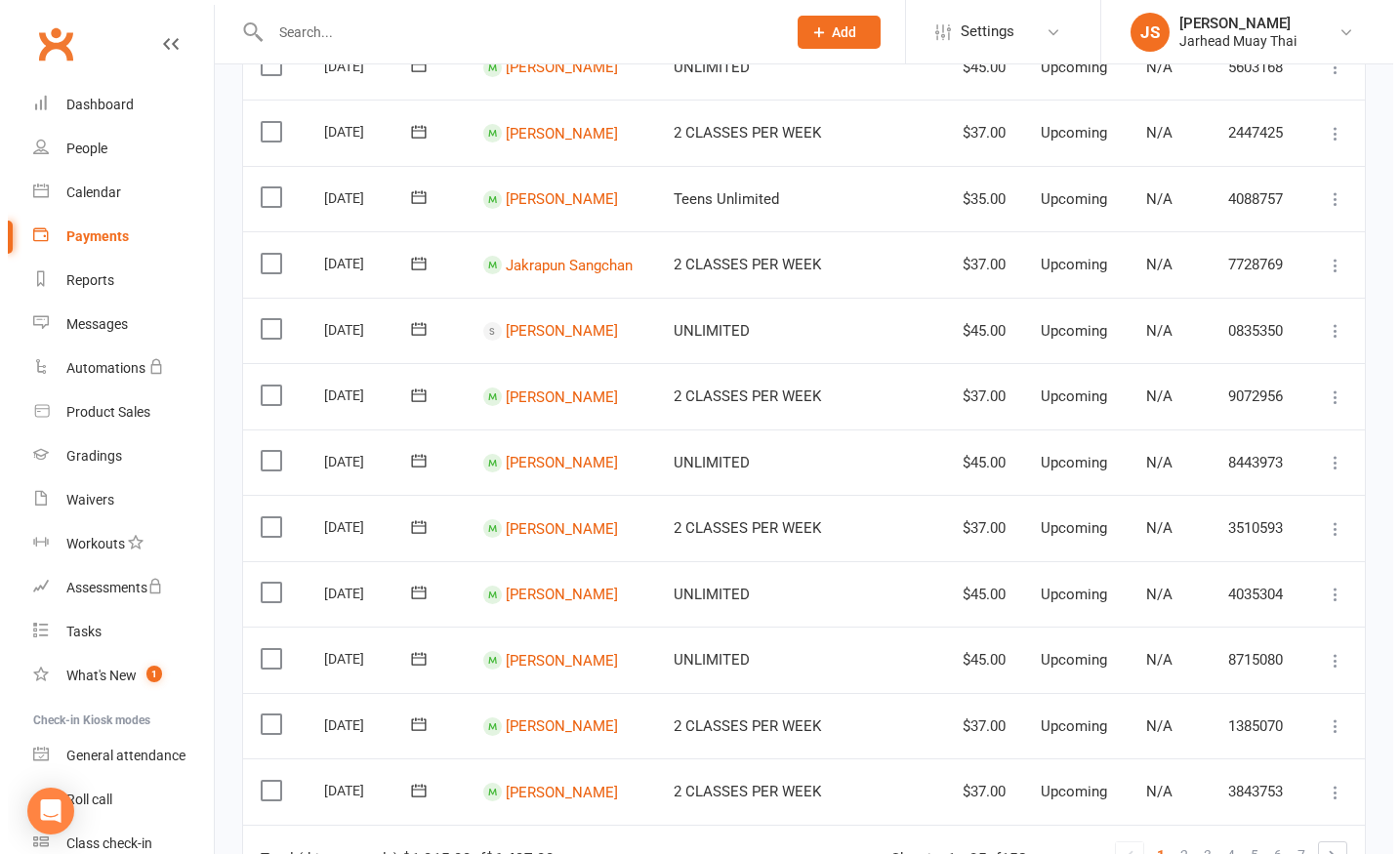
scroll to position [0, 0]
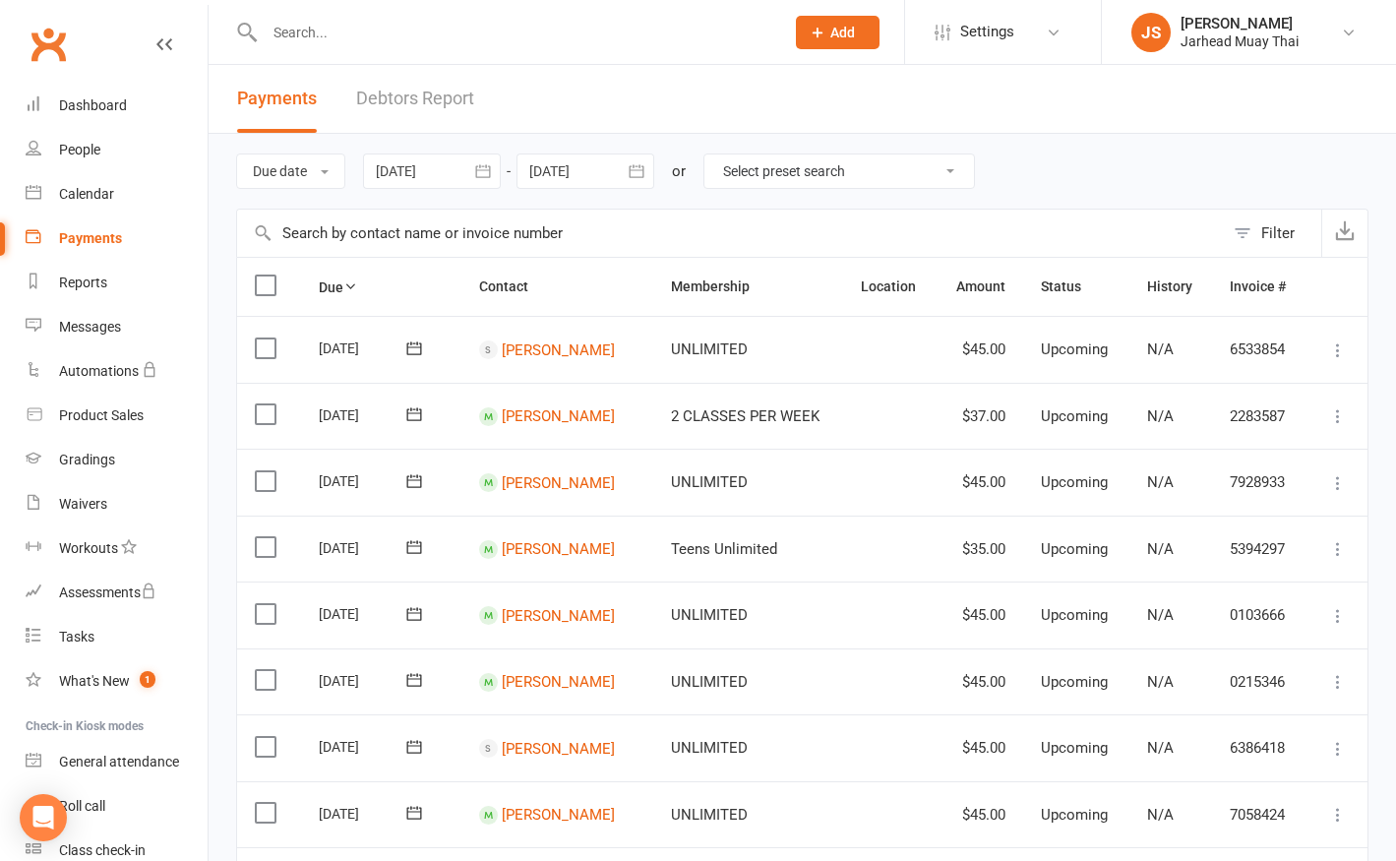
click at [417, 103] on link "Debtors Report" at bounding box center [415, 99] width 118 height 68
